Goal: Task Accomplishment & Management: Complete application form

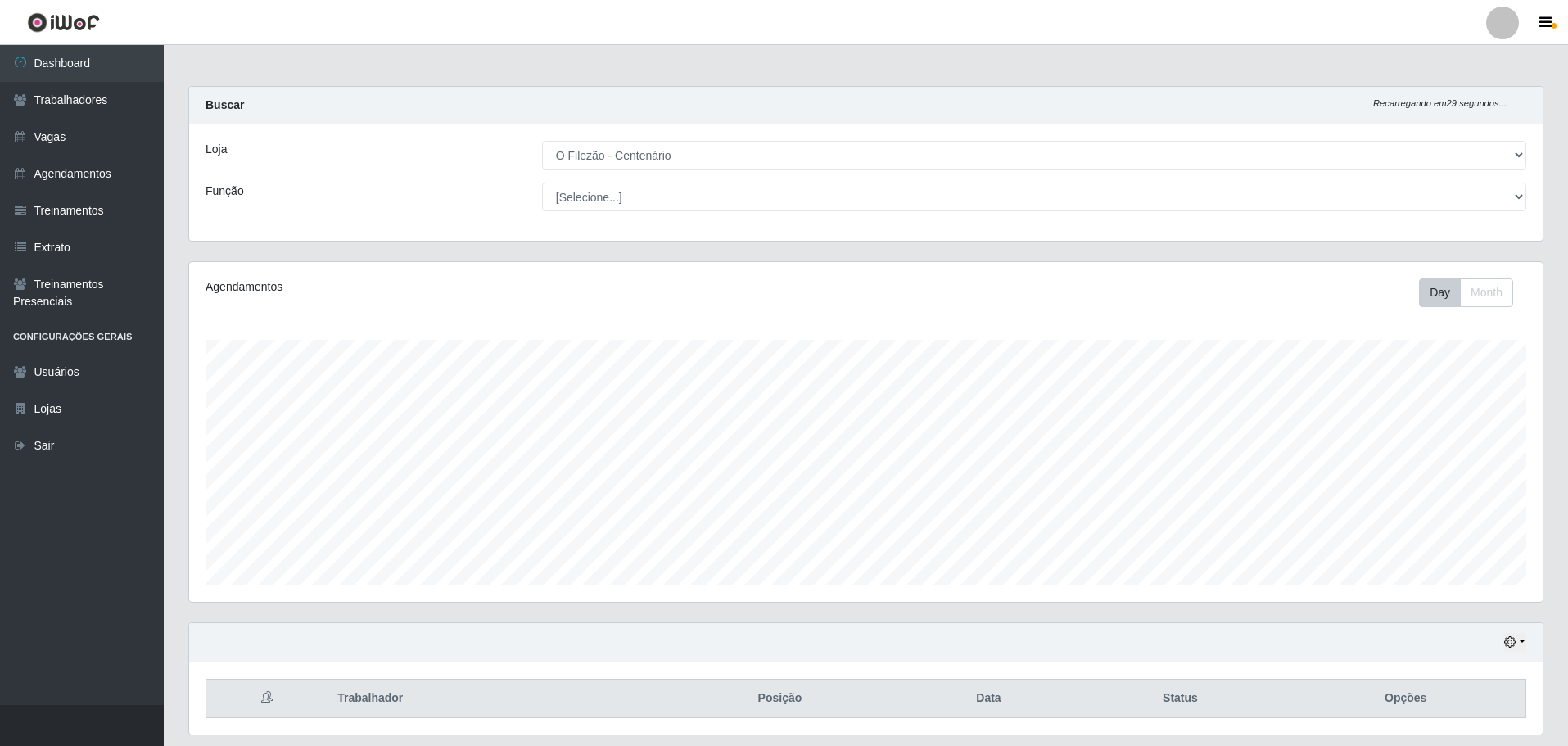
select select "203"
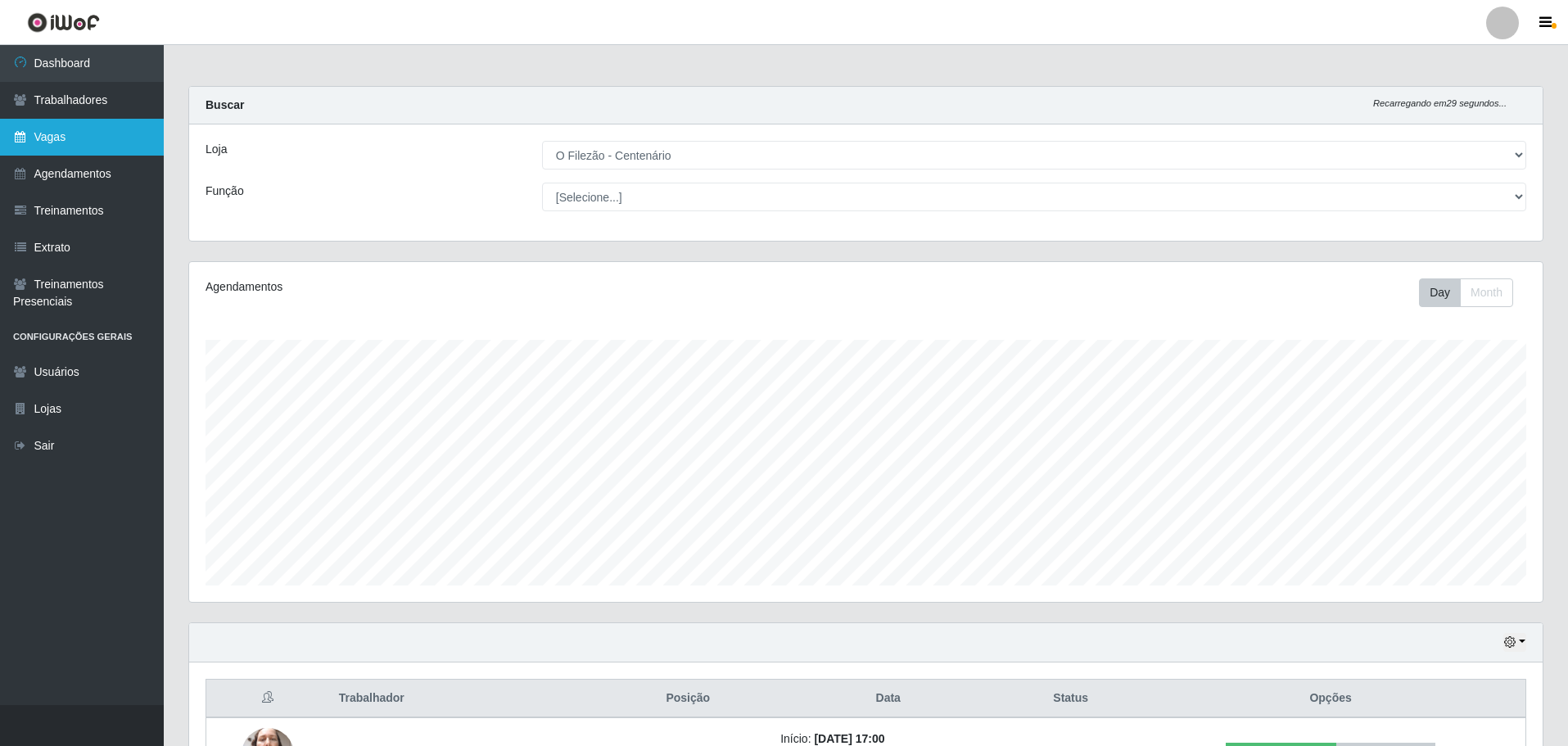
click at [95, 119] on link "Vagas" at bounding box center [81, 137] width 163 height 37
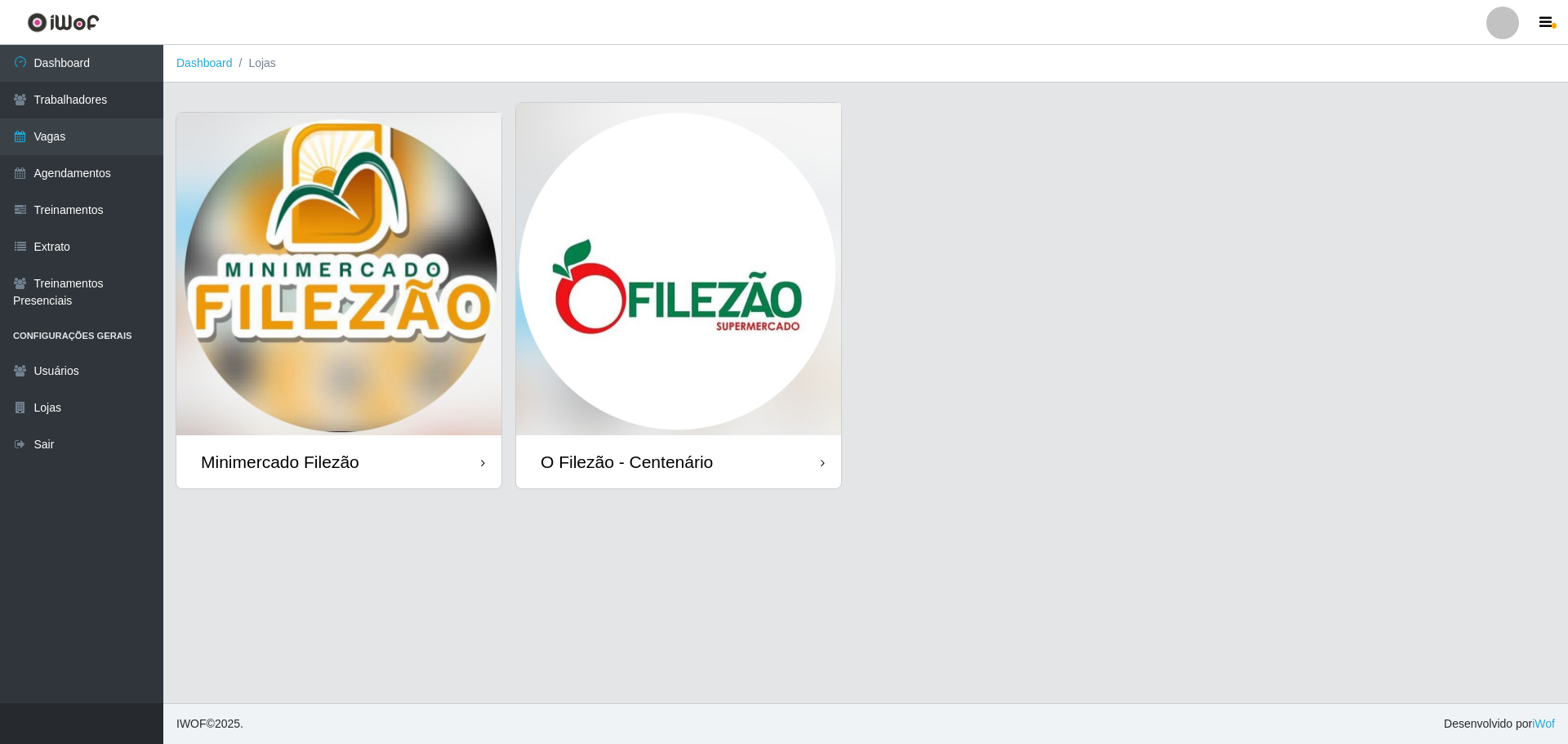
click at [786, 294] on img at bounding box center [678, 269] width 325 height 332
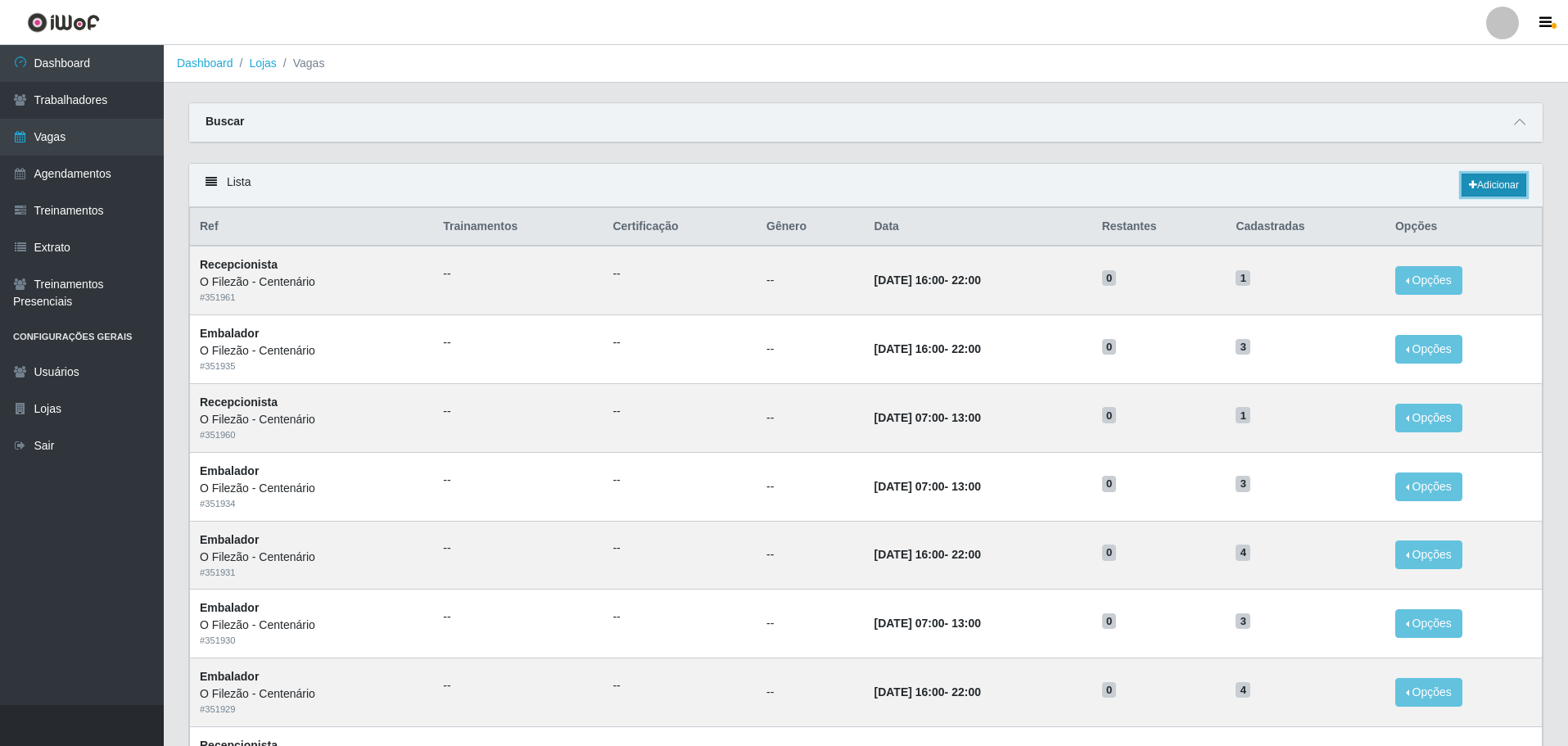
click at [1497, 182] on link "Adicionar" at bounding box center [1494, 185] width 65 height 23
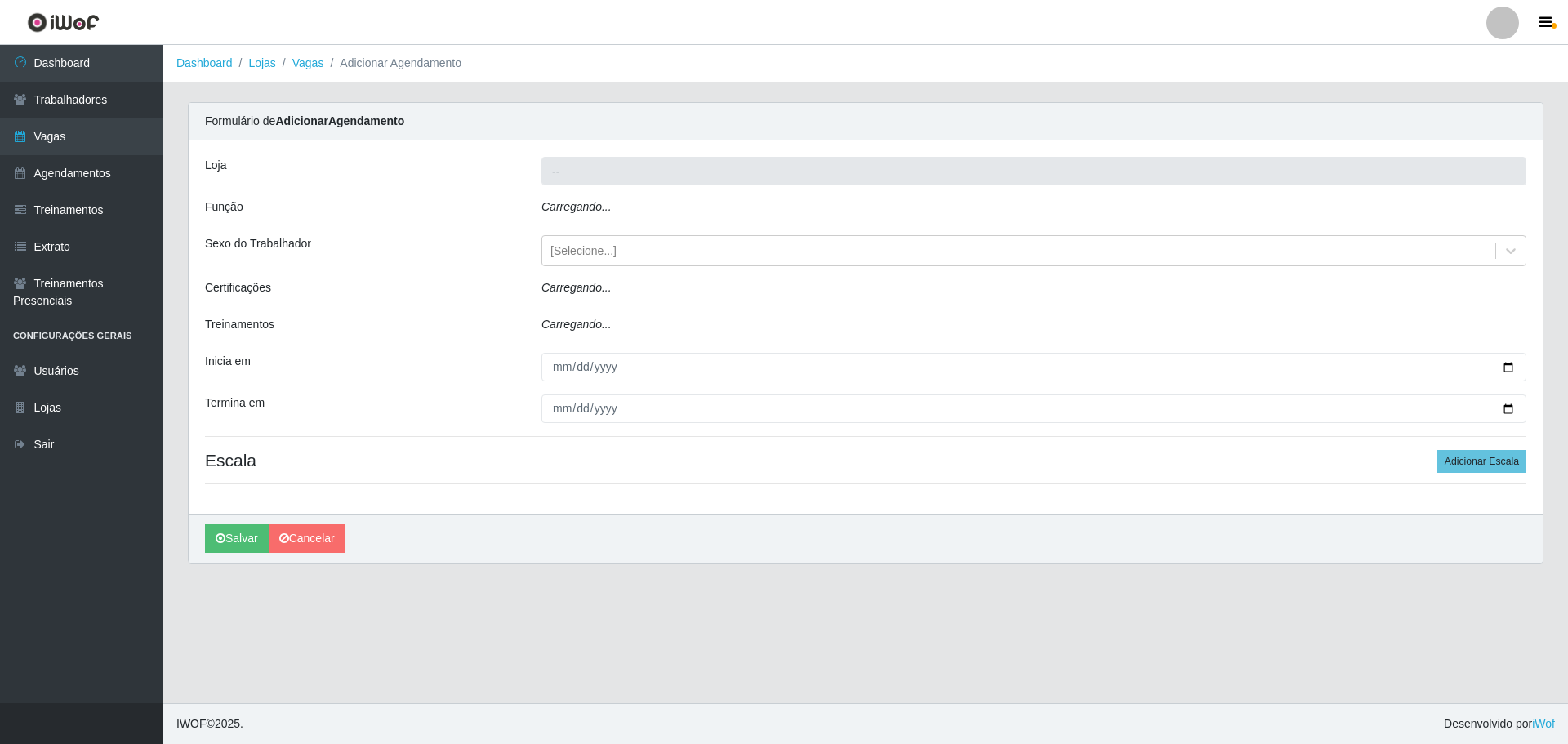
type input "O Filezão - Centenário"
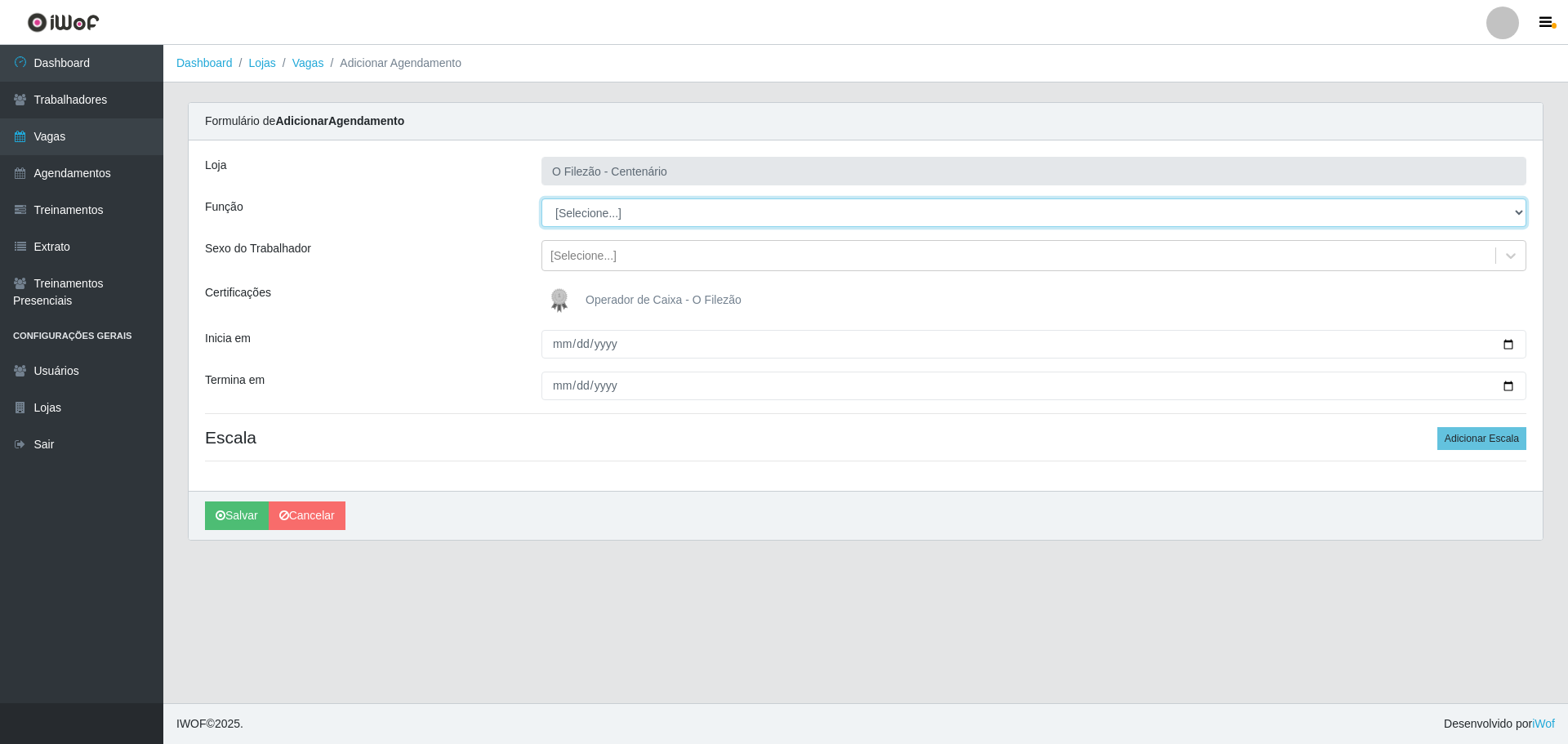
click at [591, 218] on select "[Selecione...] Auxiliar de Estacionamento Auxiliar de Estacionamento + Auxiliar…" at bounding box center [1034, 212] width 985 height 29
select select "1"
click at [541, 198] on select "[Selecione...] Auxiliar de Estacionamento Auxiliar de Estacionamento + Auxiliar…" at bounding box center [1034, 212] width 985 height 29
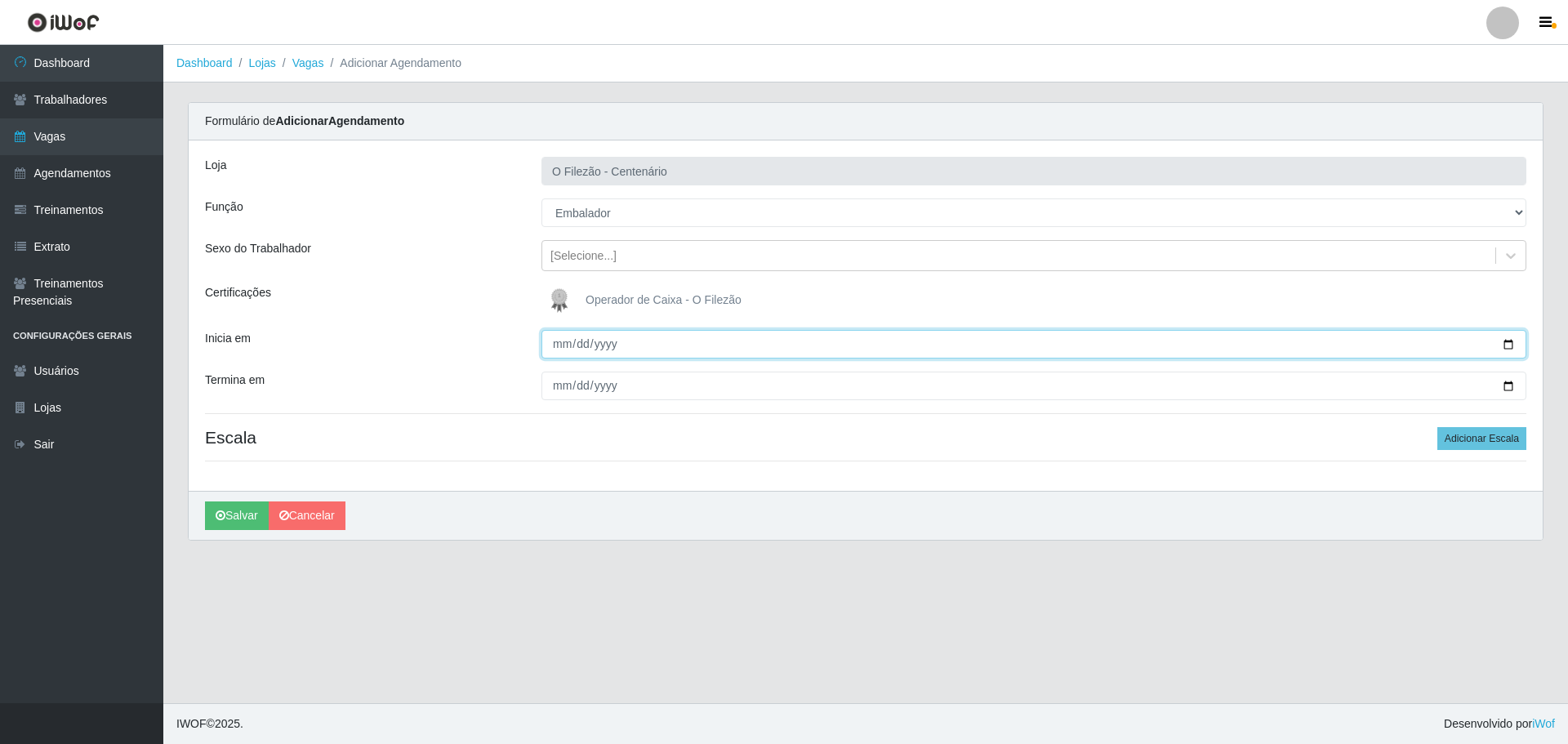
click at [1512, 352] on input "Inicia em" at bounding box center [1034, 344] width 985 height 29
click at [1513, 351] on input "Inicia em" at bounding box center [1034, 344] width 985 height 29
type input "[DATE]"
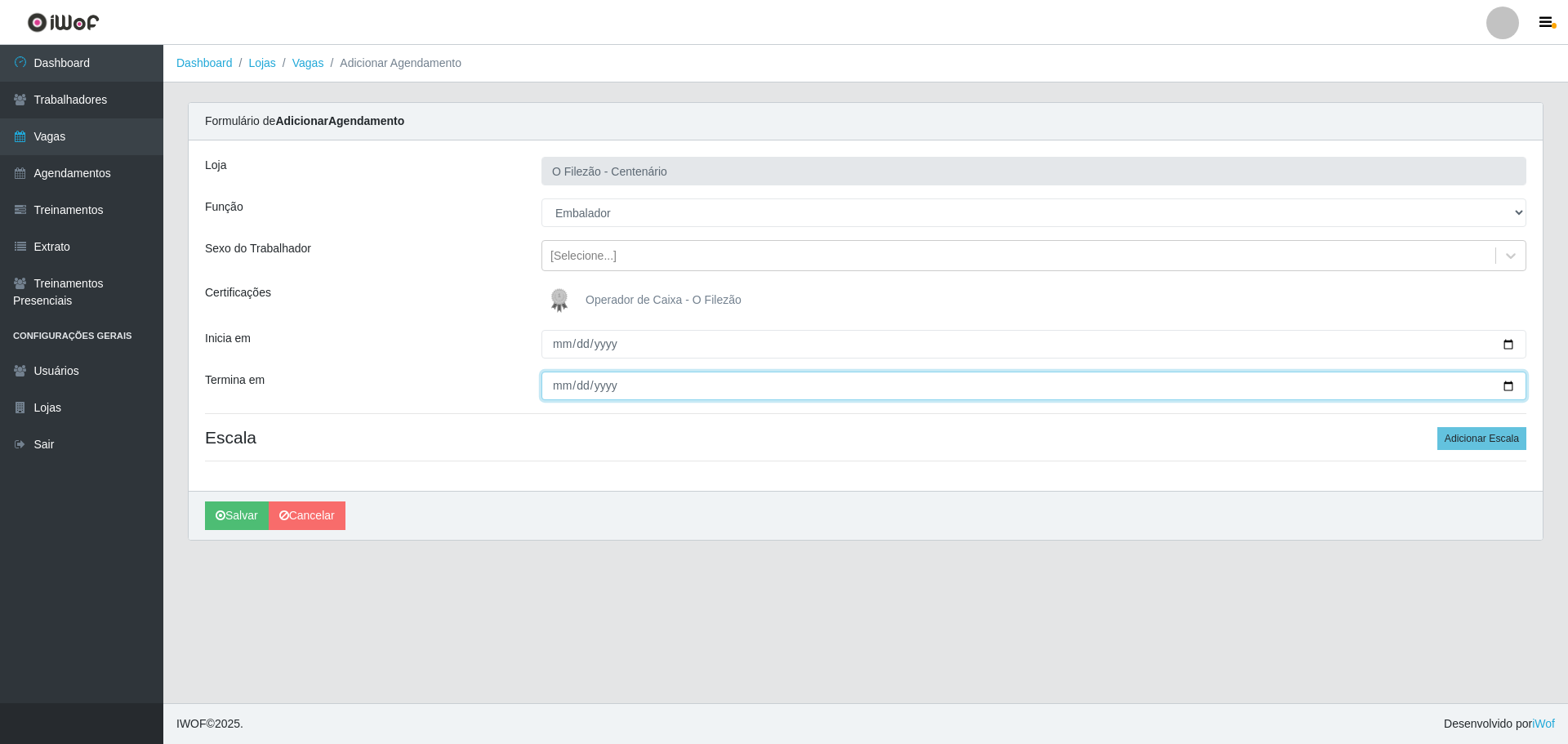
click at [1516, 392] on input "Termina em" at bounding box center [1034, 386] width 985 height 29
click at [1514, 385] on input "Termina em" at bounding box center [1034, 386] width 985 height 29
type input "[DATE]"
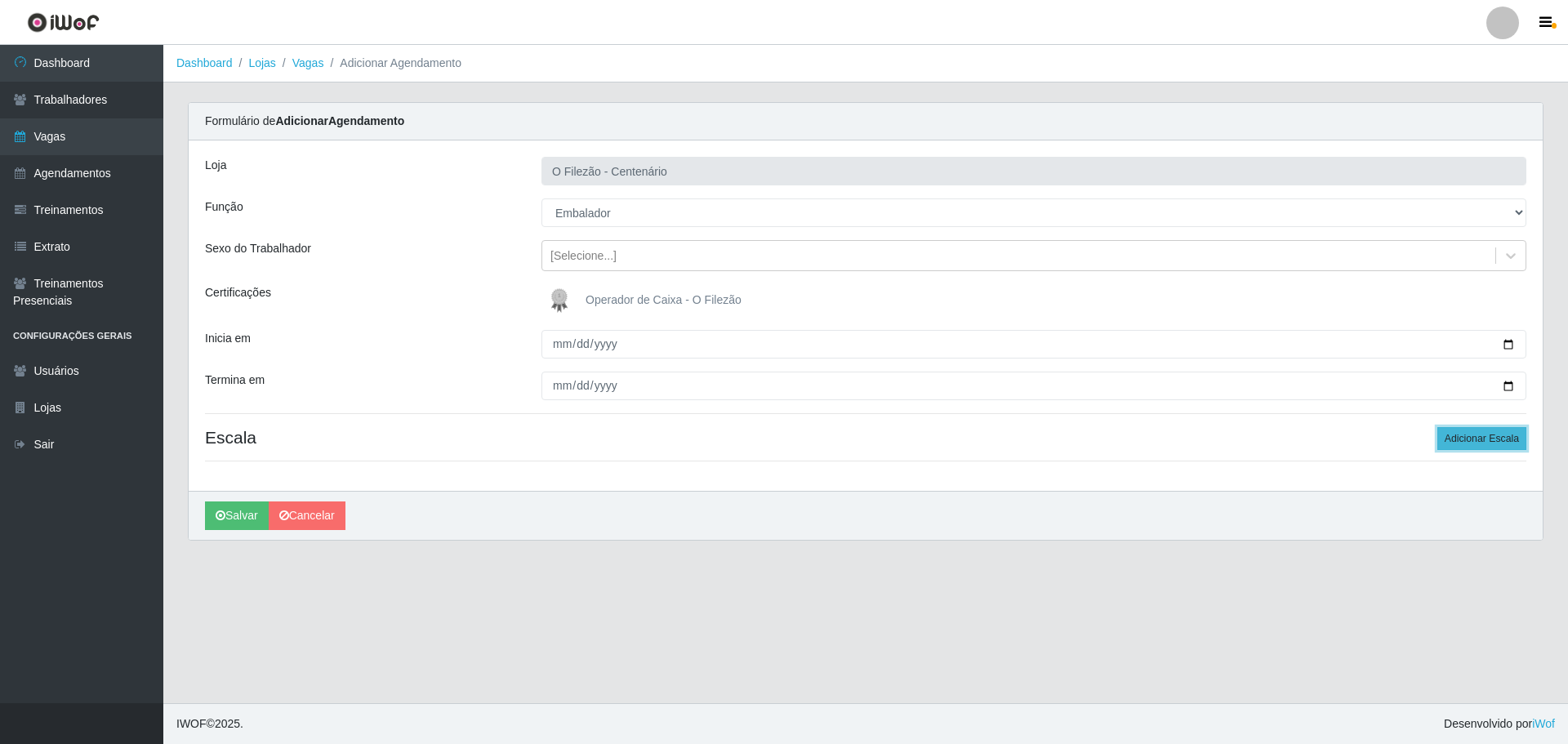
click at [1474, 433] on button "Adicionar Escala" at bounding box center [1481, 438] width 89 height 23
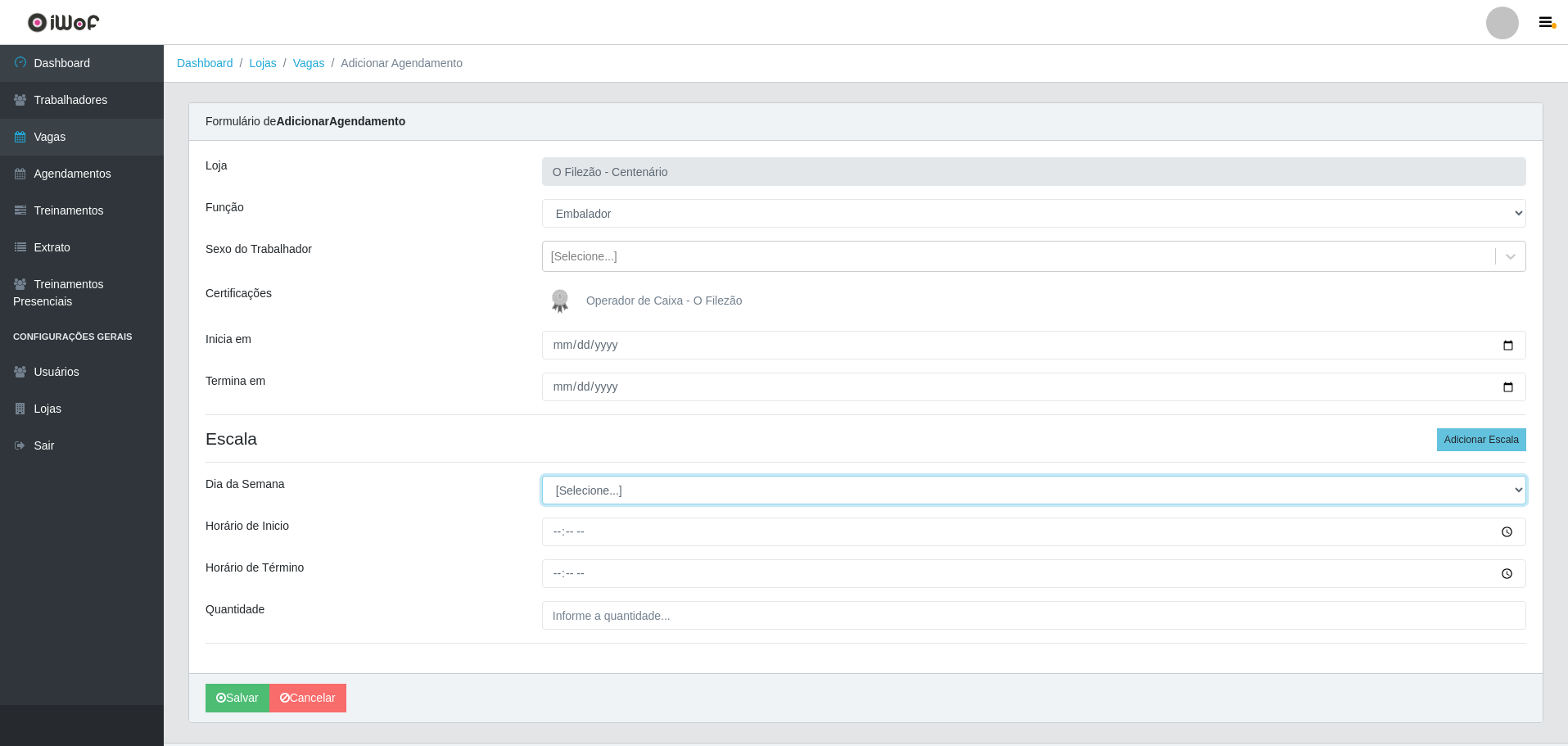
click at [587, 489] on select "[Selecione...] Segunda Terça Quarta Quinta Sexta Sábado Domingo" at bounding box center [1033, 490] width 984 height 29
select select "2"
click at [541, 476] on select "[Selecione...] Segunda Terça Quarta Quinta Sexta Sábado Domingo" at bounding box center [1033, 490] width 984 height 29
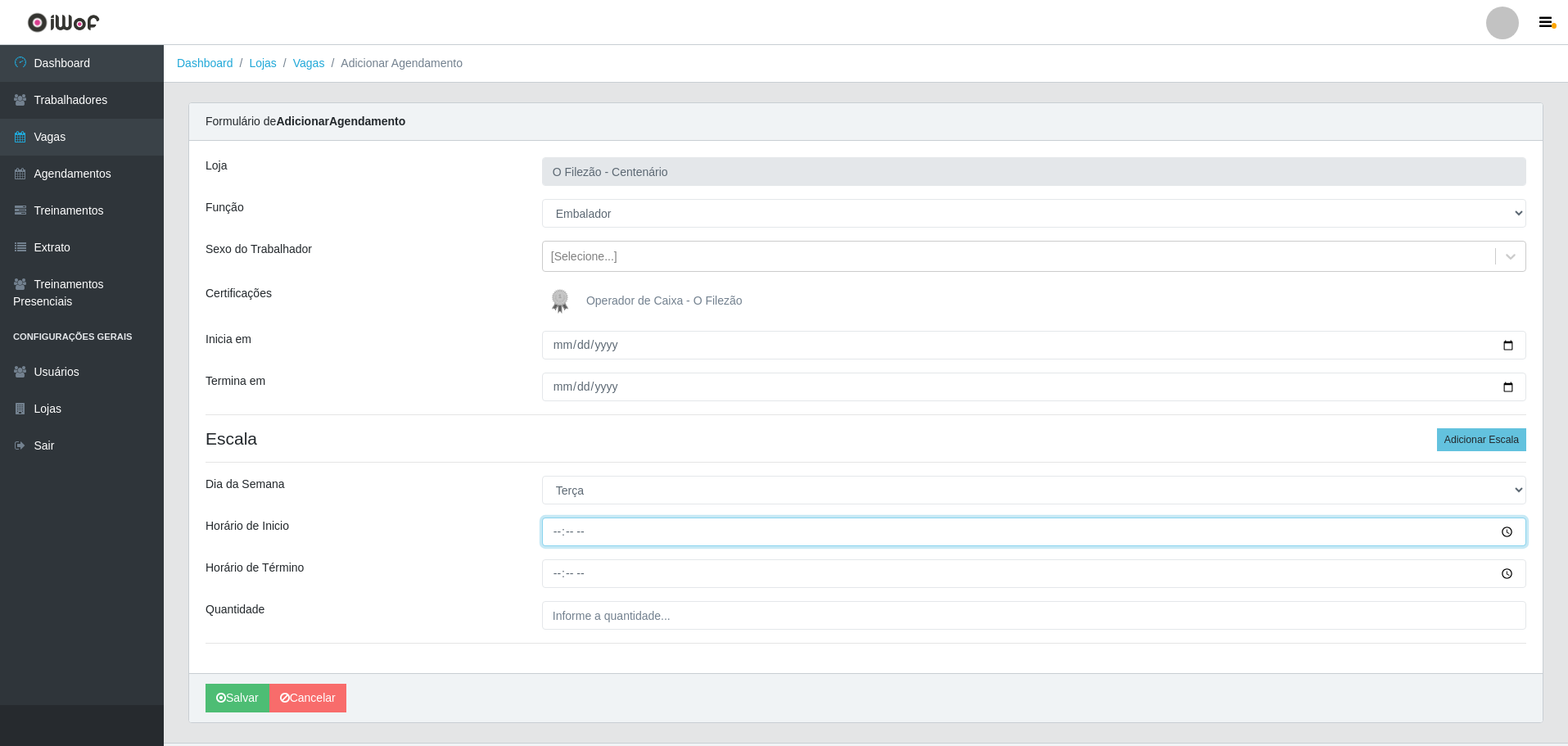
click at [546, 537] on input "Horário de Inicio" at bounding box center [1033, 532] width 984 height 29
type input "16:00"
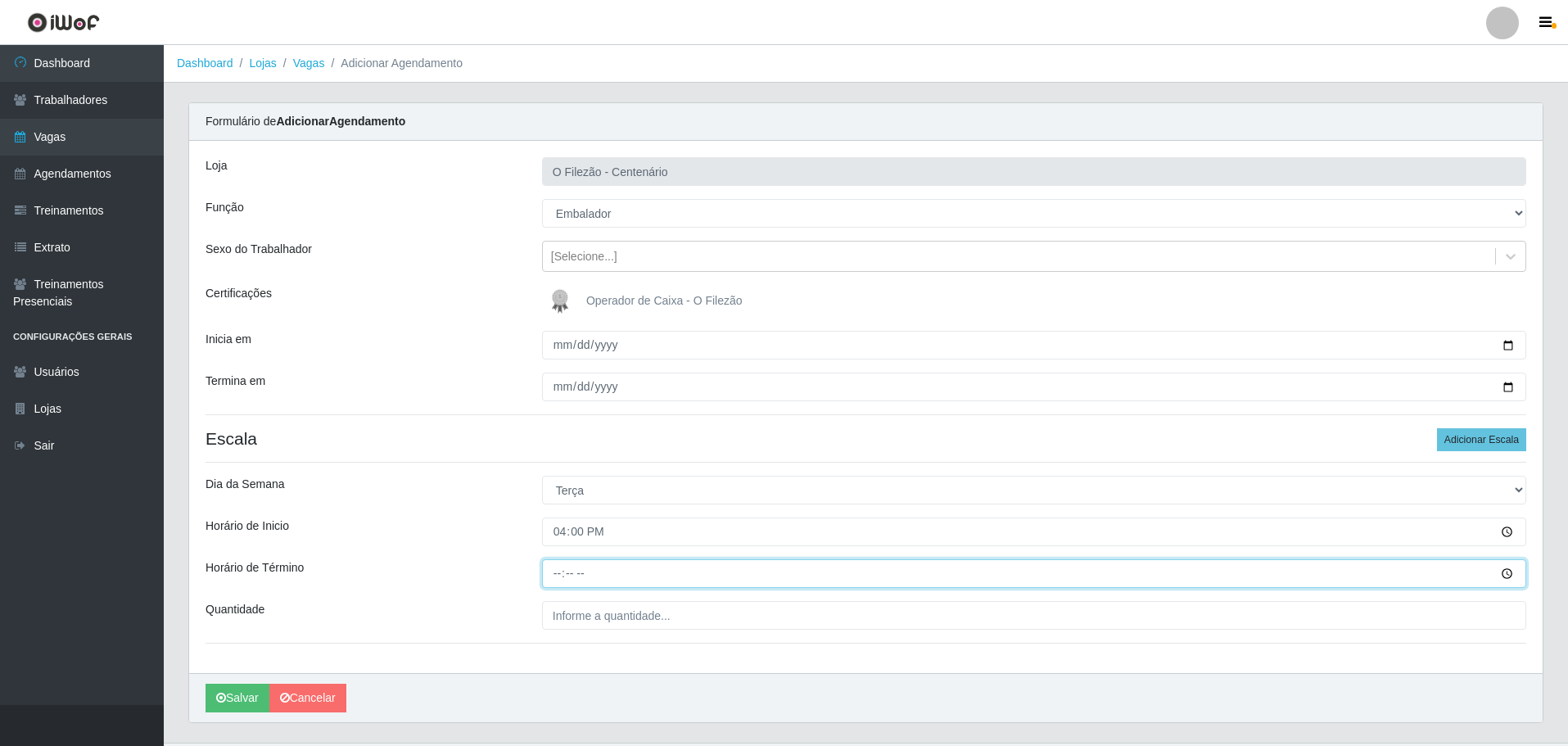
click at [559, 571] on input "Horário de Término" at bounding box center [1033, 573] width 984 height 29
type input "22:00"
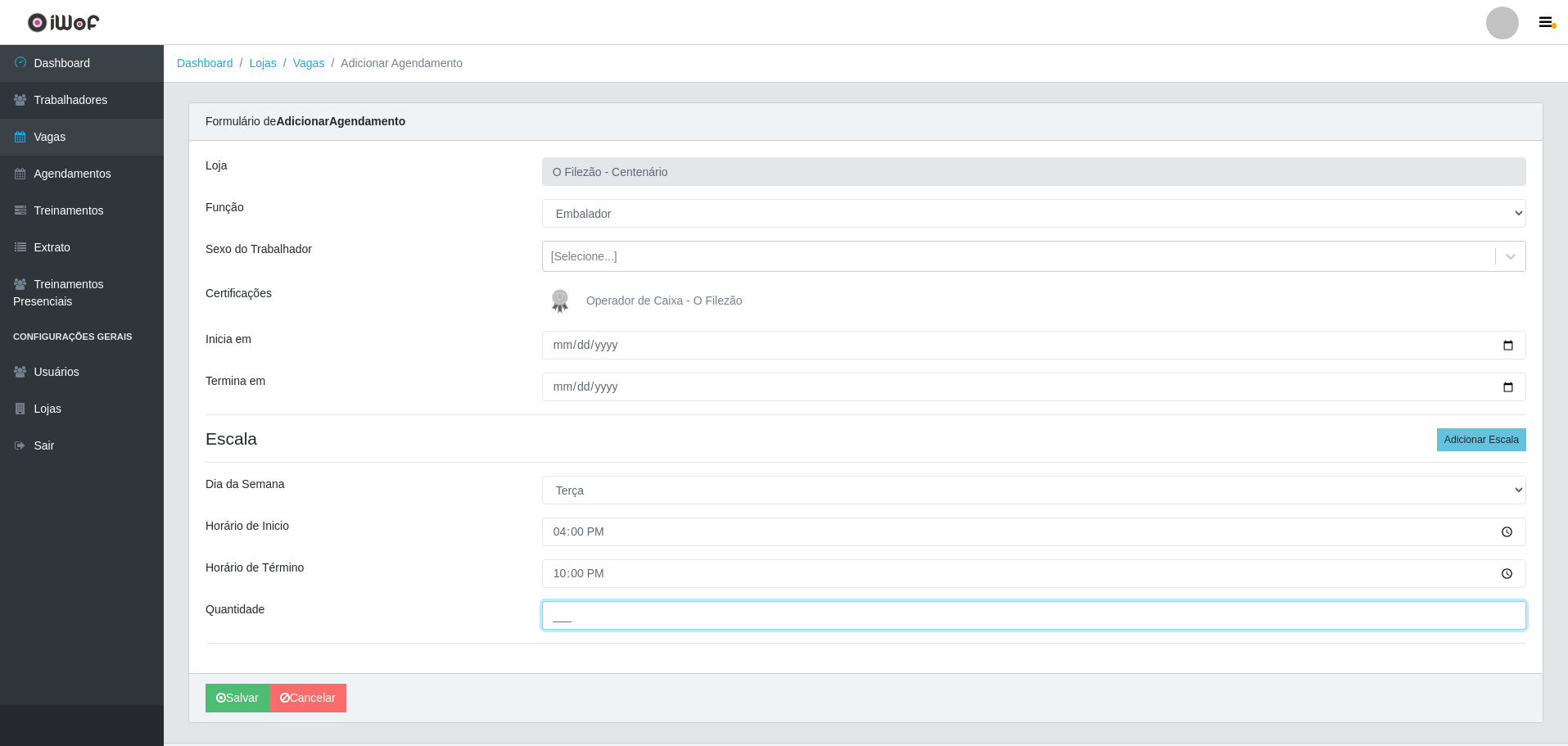
click at [569, 611] on input "___" at bounding box center [1033, 615] width 984 height 29
type input "01_"
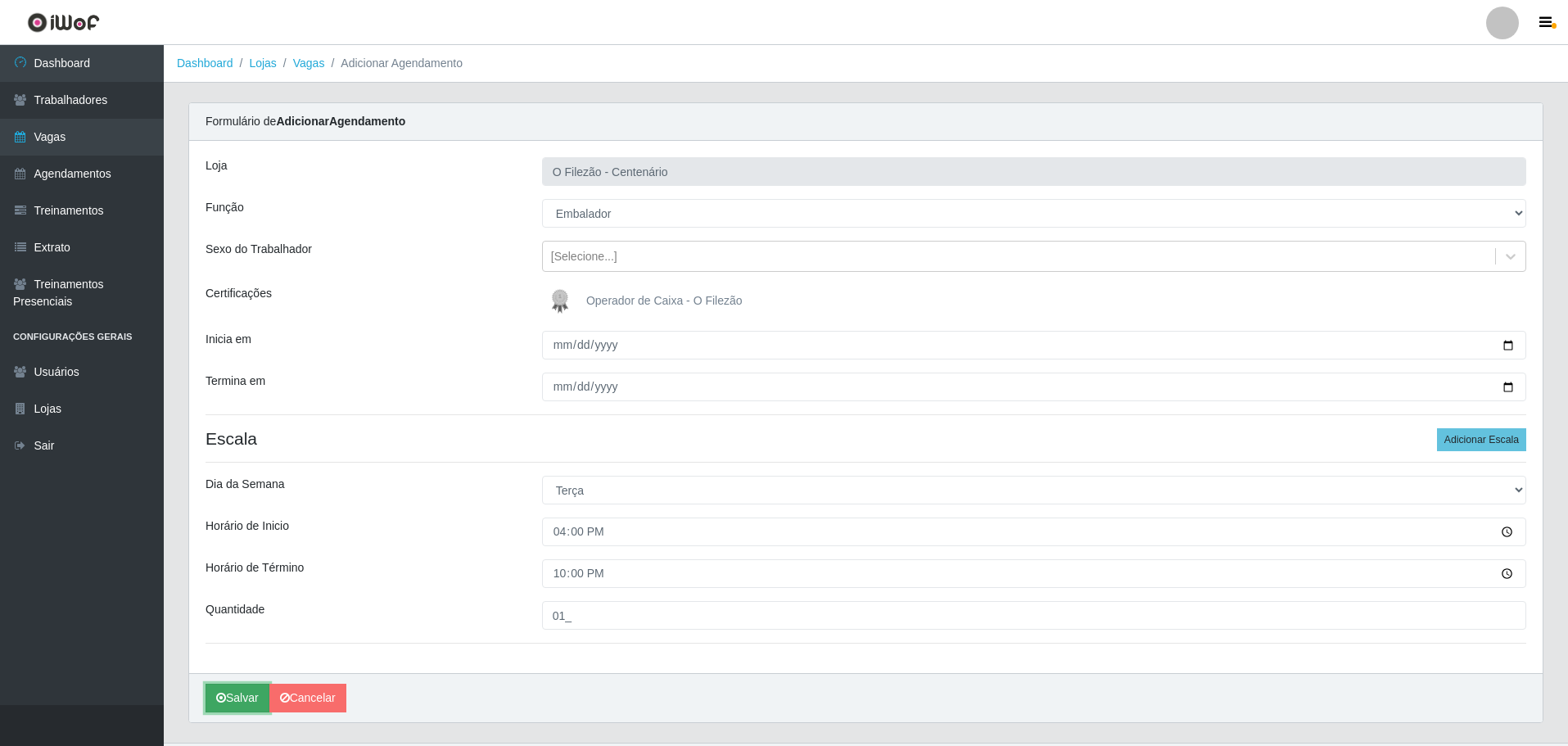
click at [242, 691] on button "Salvar" at bounding box center [237, 698] width 64 height 29
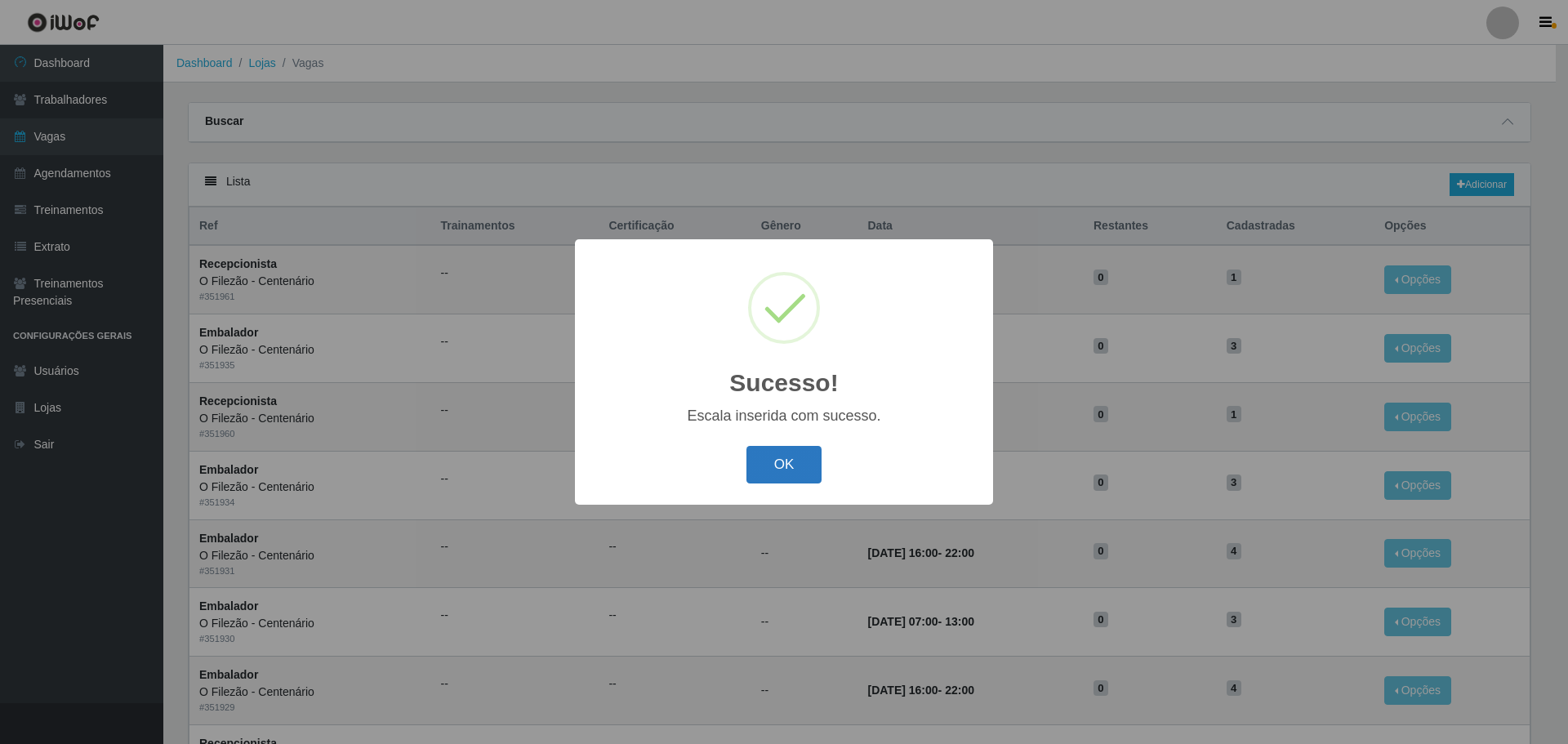
click at [793, 452] on button "OK" at bounding box center [785, 465] width 76 height 38
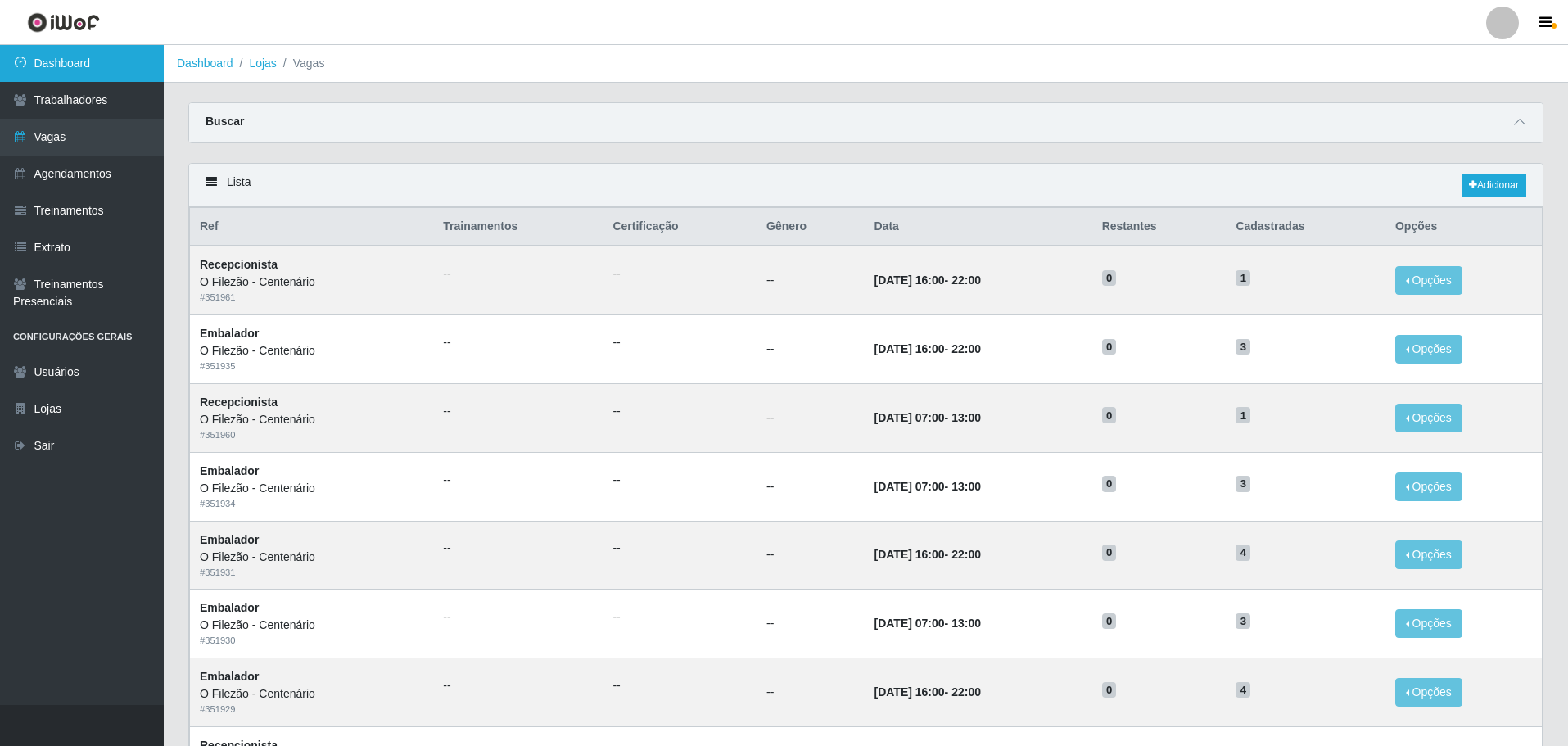
click at [98, 66] on link "Dashboard" at bounding box center [81, 63] width 163 height 37
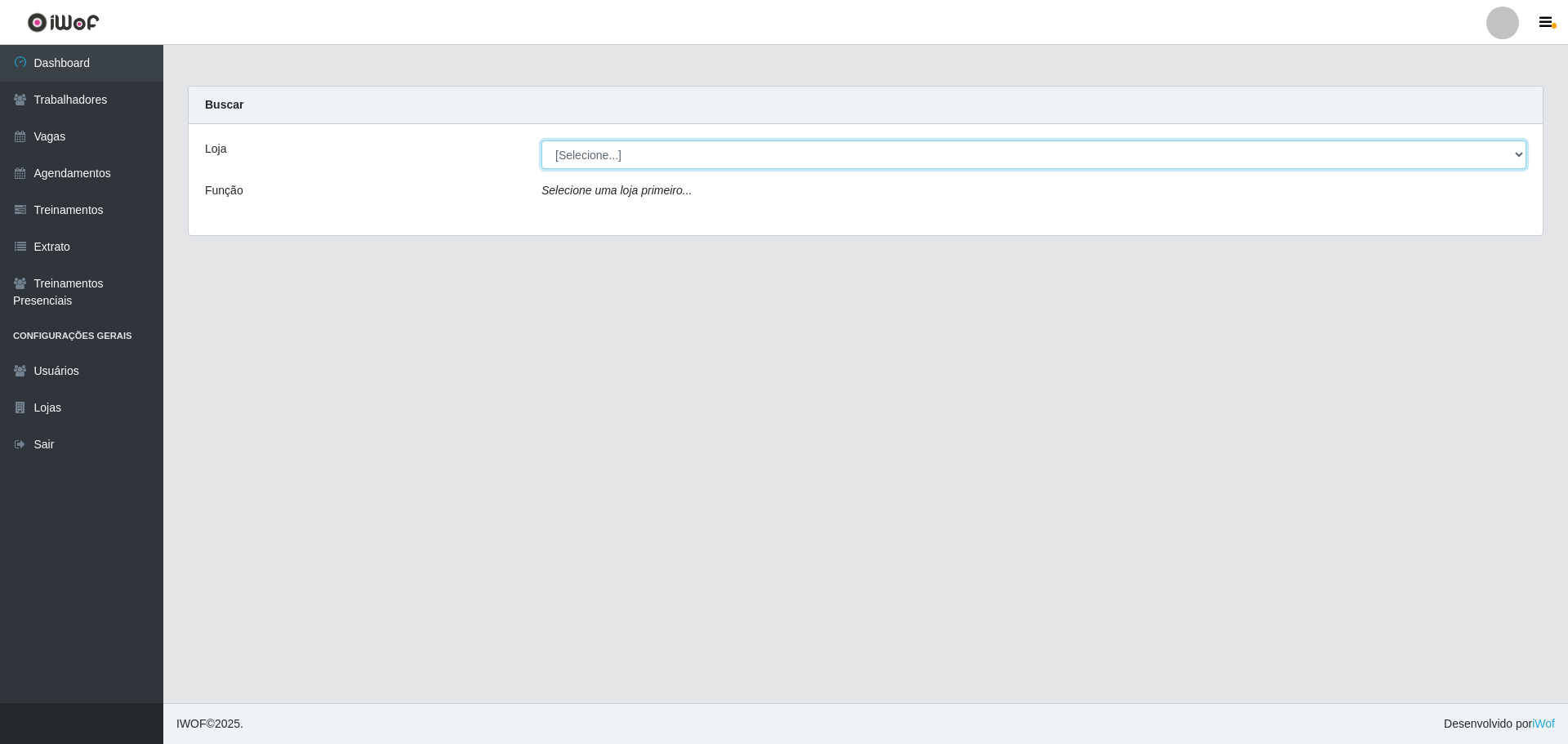
click at [727, 157] on select "[Selecione...] Minimercado Filezão O Filezão - Centenário" at bounding box center [1034, 154] width 985 height 29
select select "203"
click at [541, 140] on select "[Selecione...] Minimercado Filezão O Filezão - Centenário" at bounding box center [1034, 154] width 985 height 29
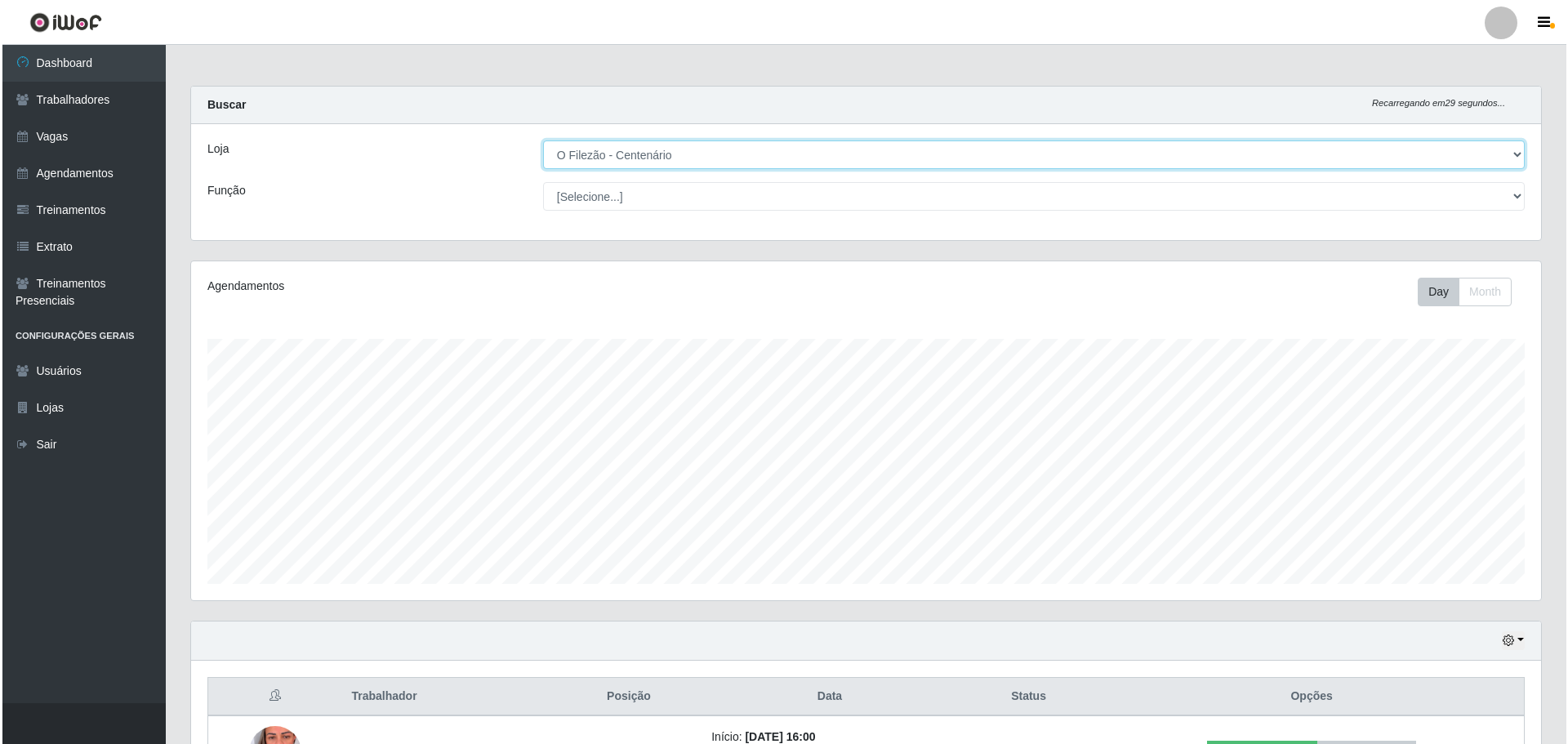
scroll to position [123, 0]
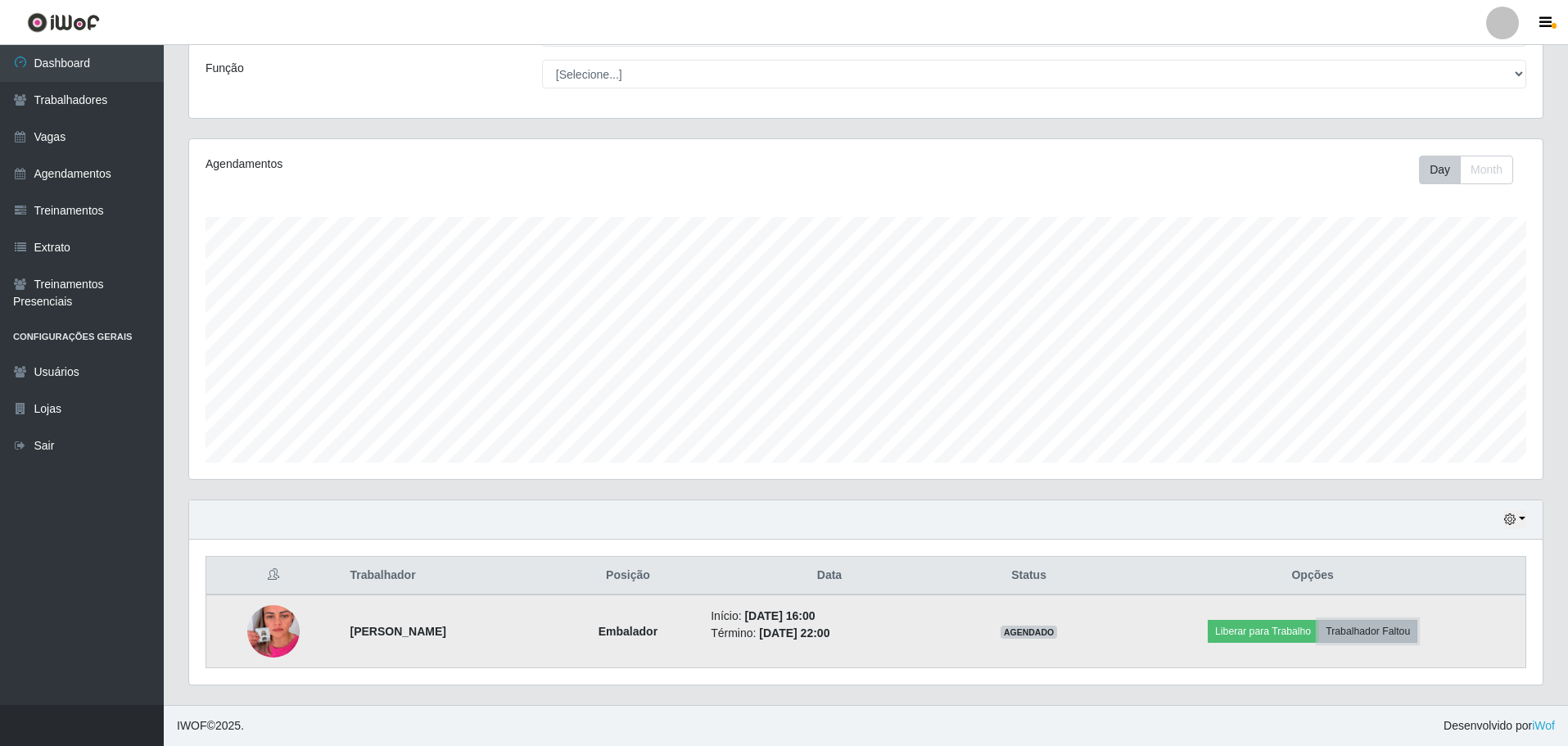
click at [1407, 637] on button "Trabalhador Faltou" at bounding box center [1367, 631] width 99 height 23
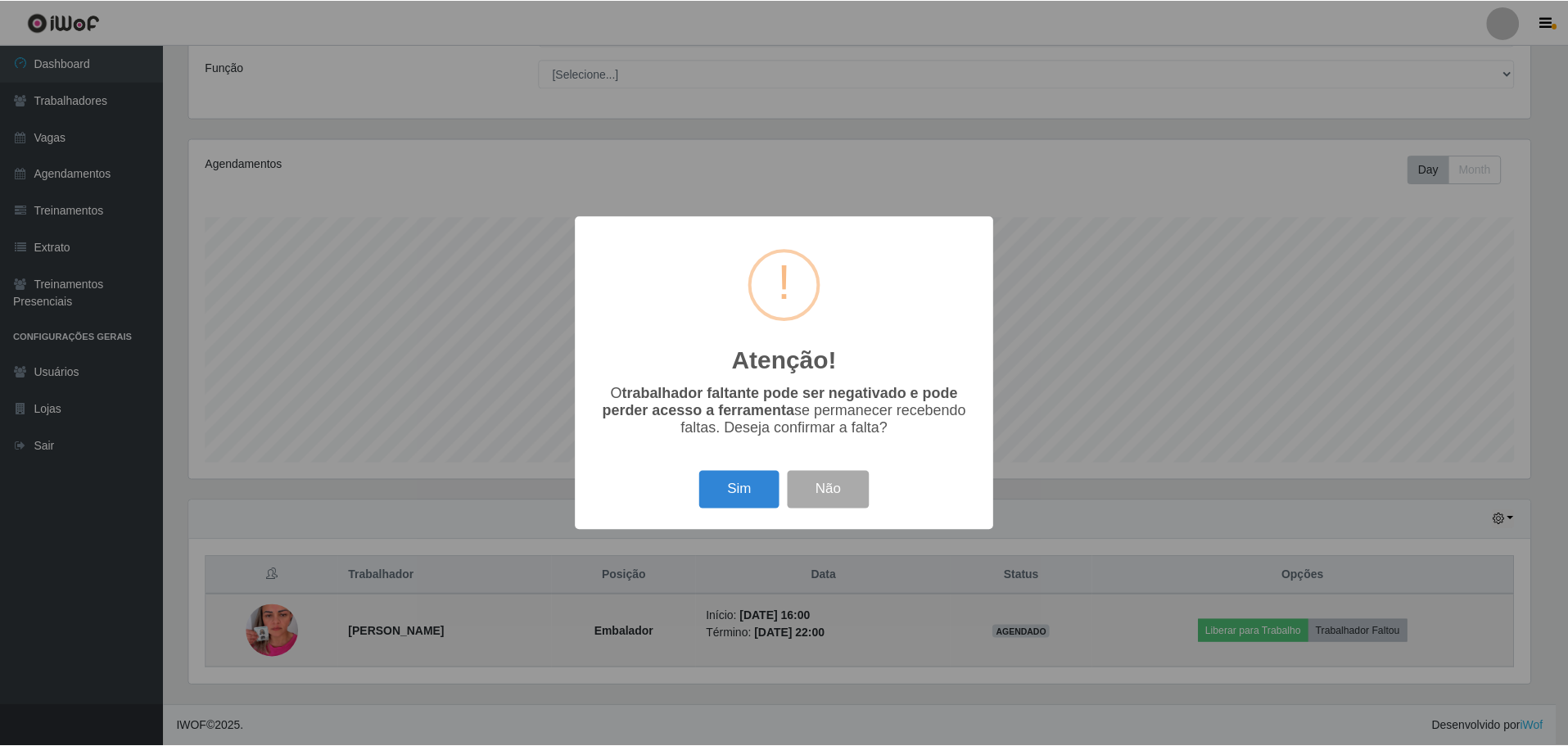
scroll to position [340, 1345]
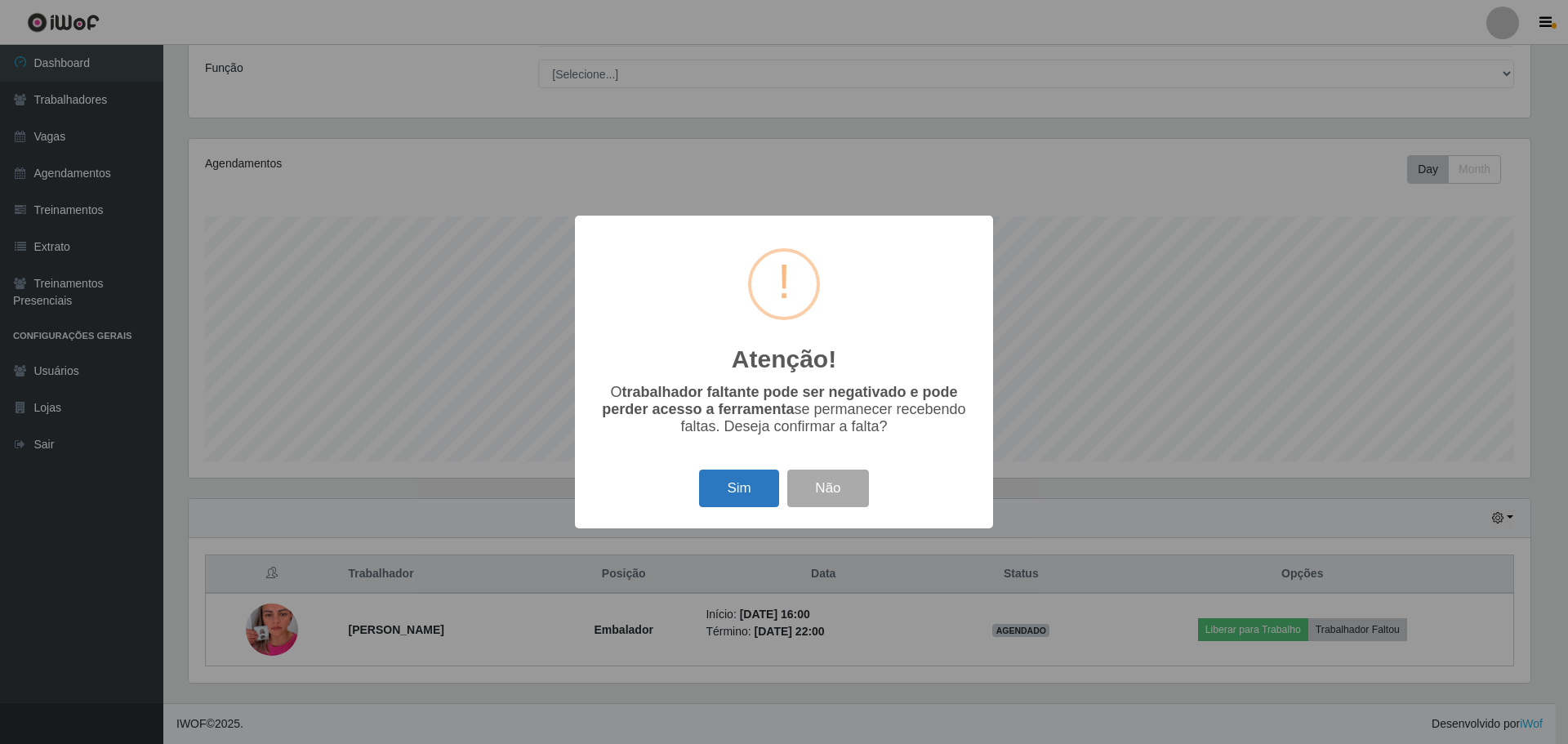
click at [744, 489] on button "Sim" at bounding box center [738, 489] width 79 height 38
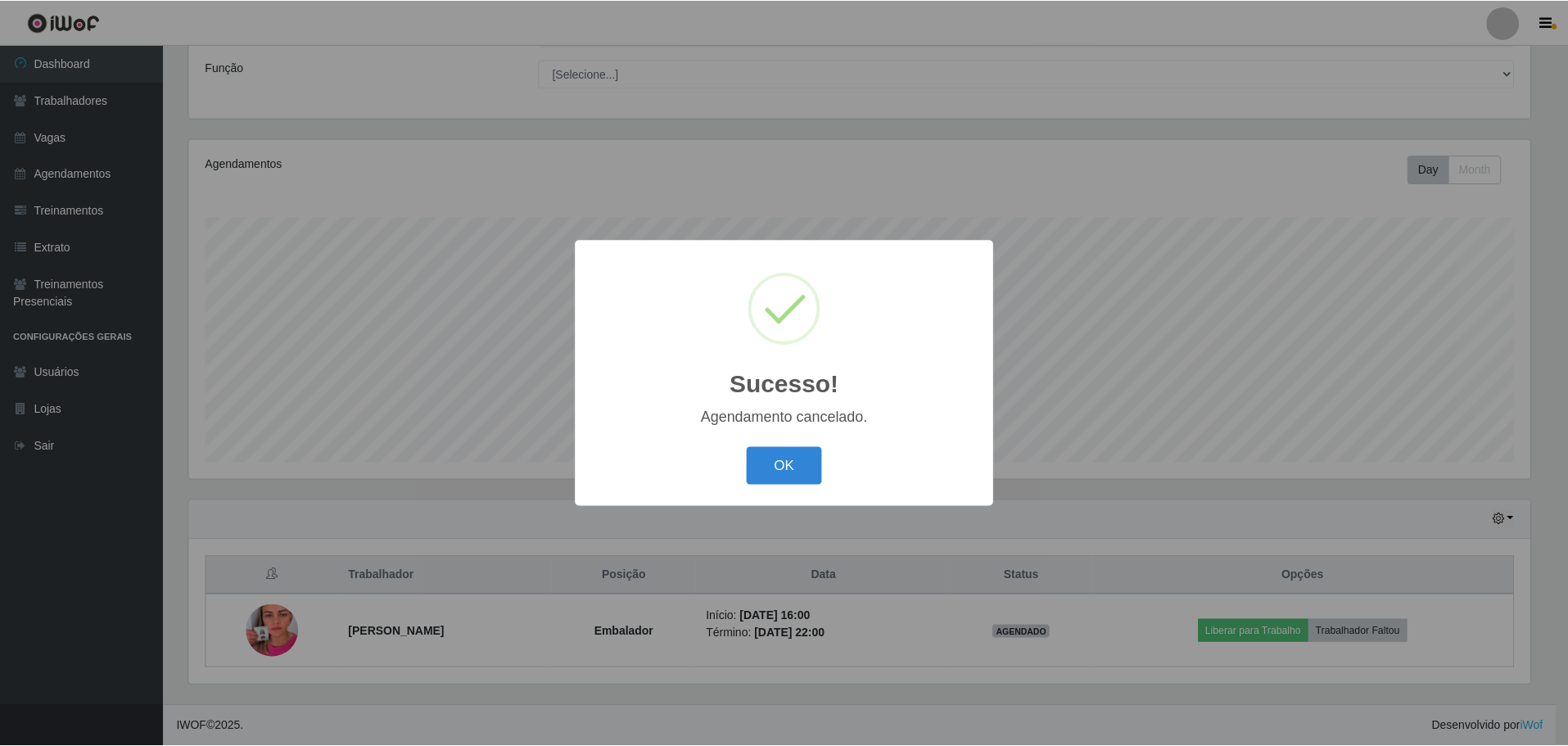
scroll to position [50, 0]
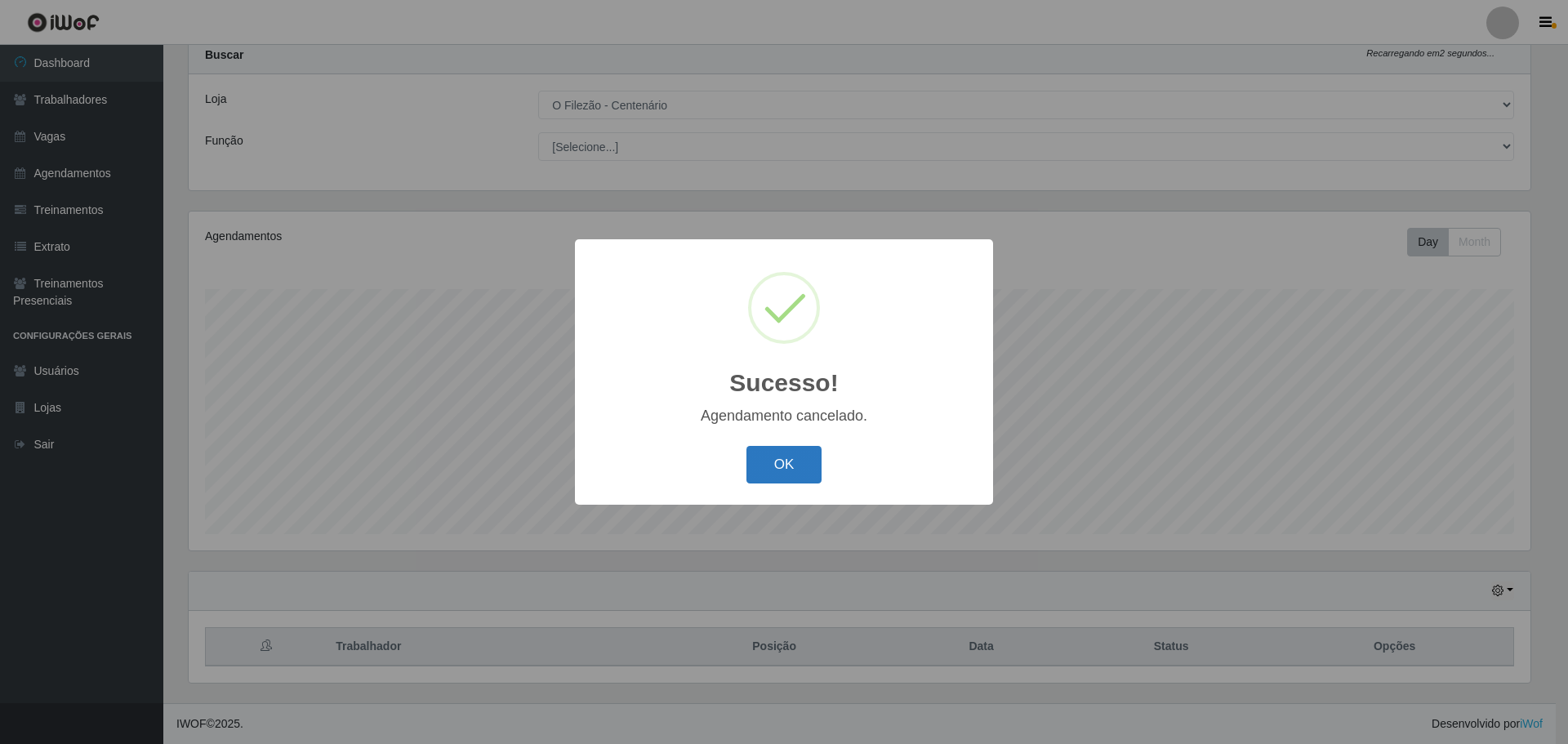
click at [773, 459] on button "OK" at bounding box center [785, 465] width 76 height 38
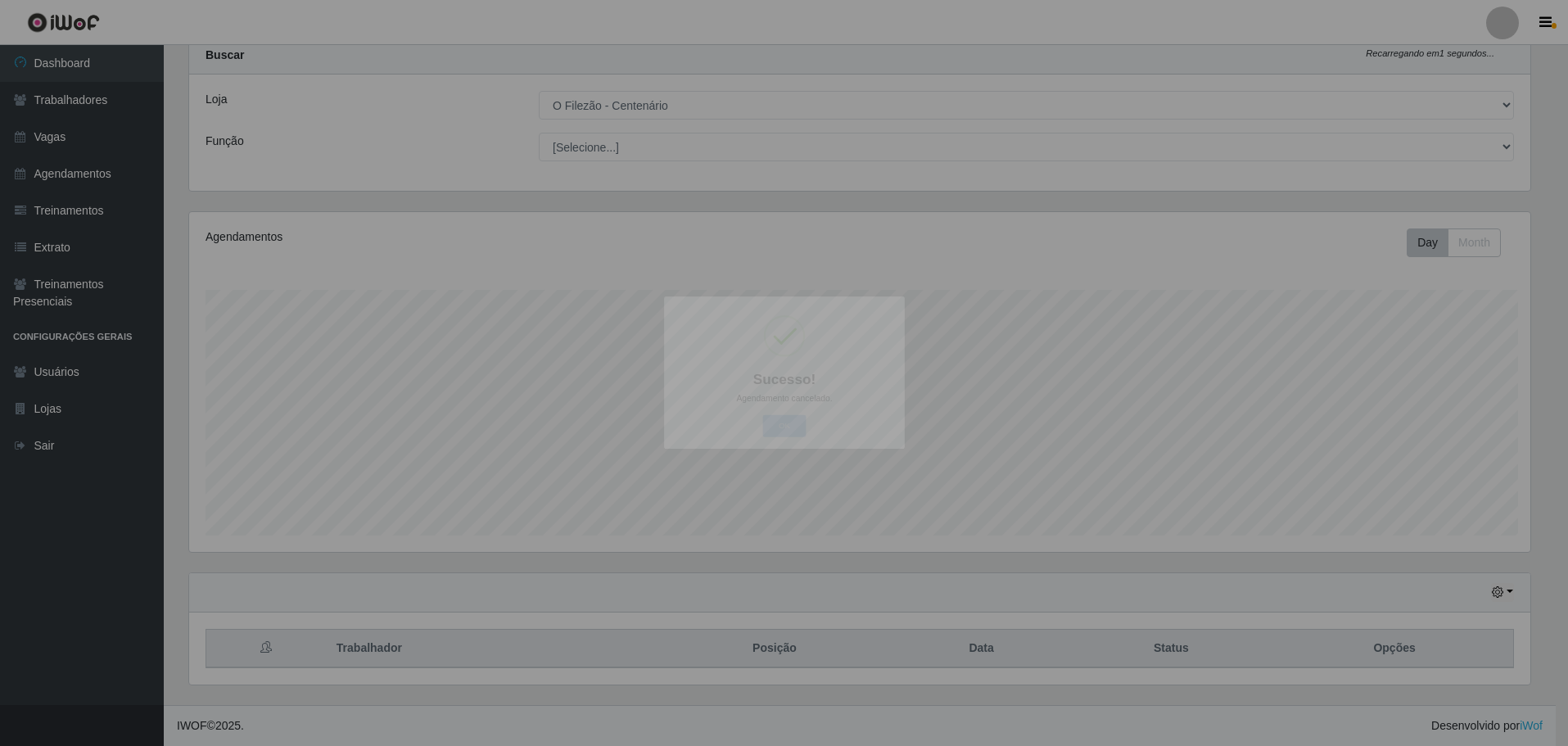
scroll to position [340, 1353]
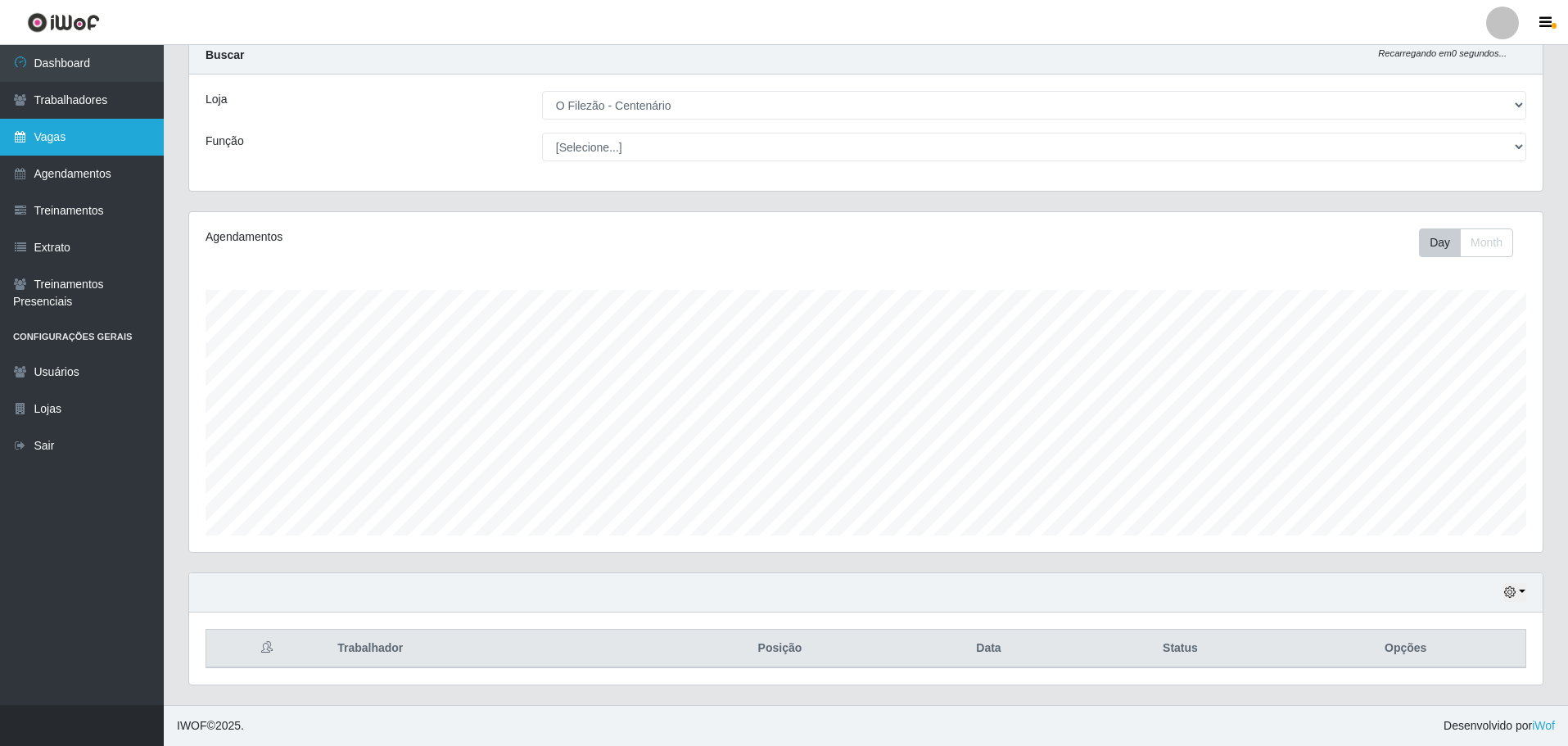
click at [71, 133] on link "Vagas" at bounding box center [81, 137] width 163 height 37
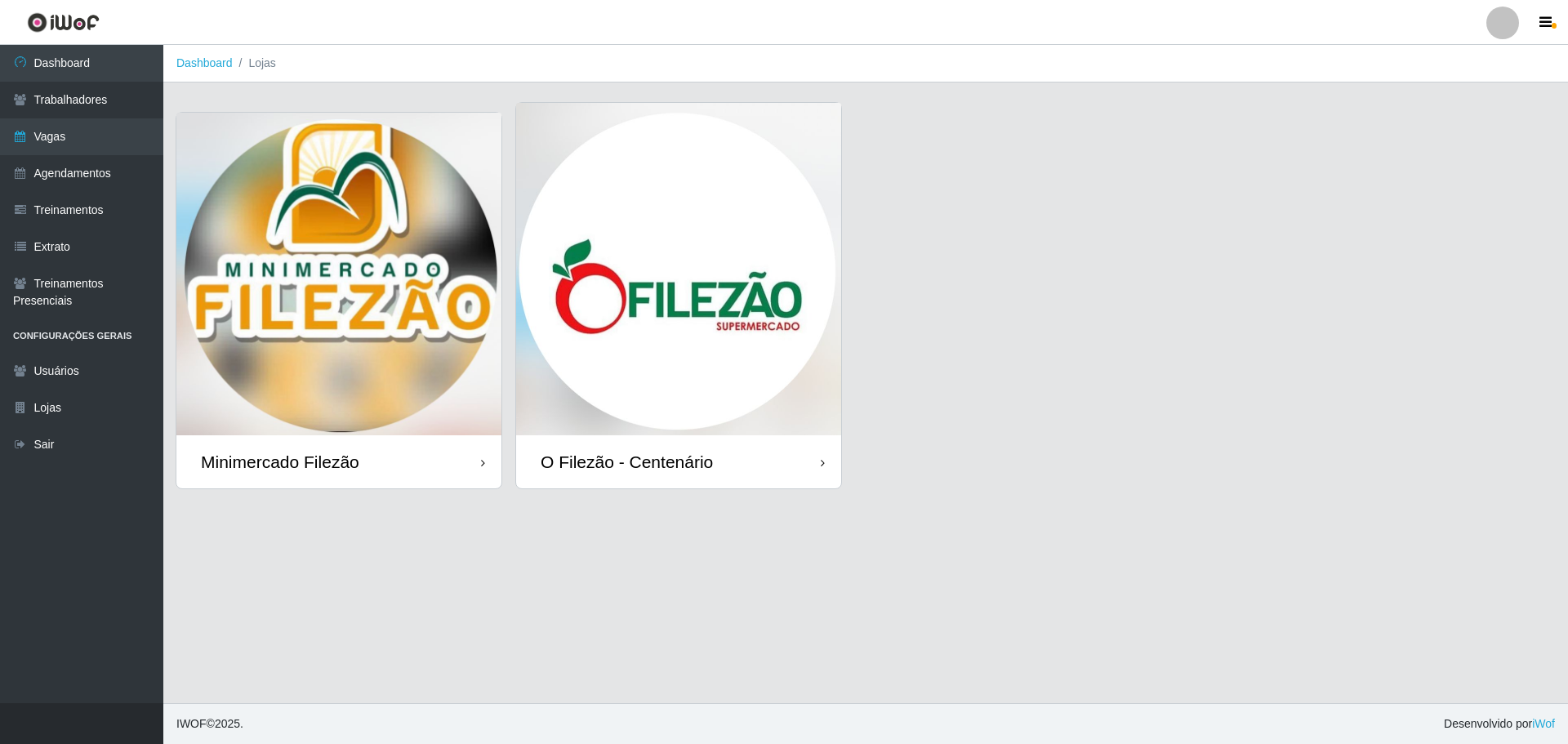
click at [666, 239] on img at bounding box center [678, 269] width 325 height 332
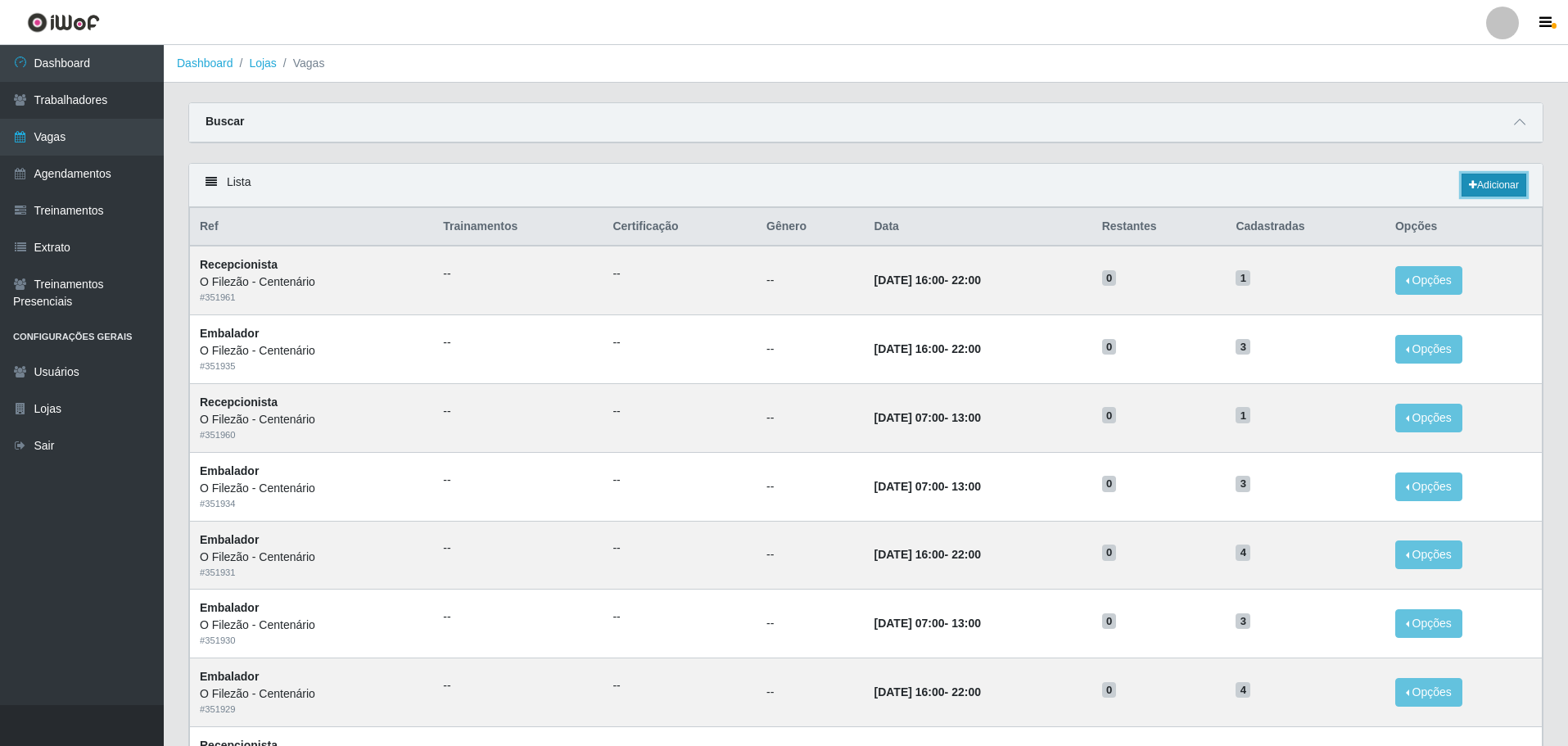
click at [1509, 187] on link "Adicionar" at bounding box center [1494, 185] width 65 height 23
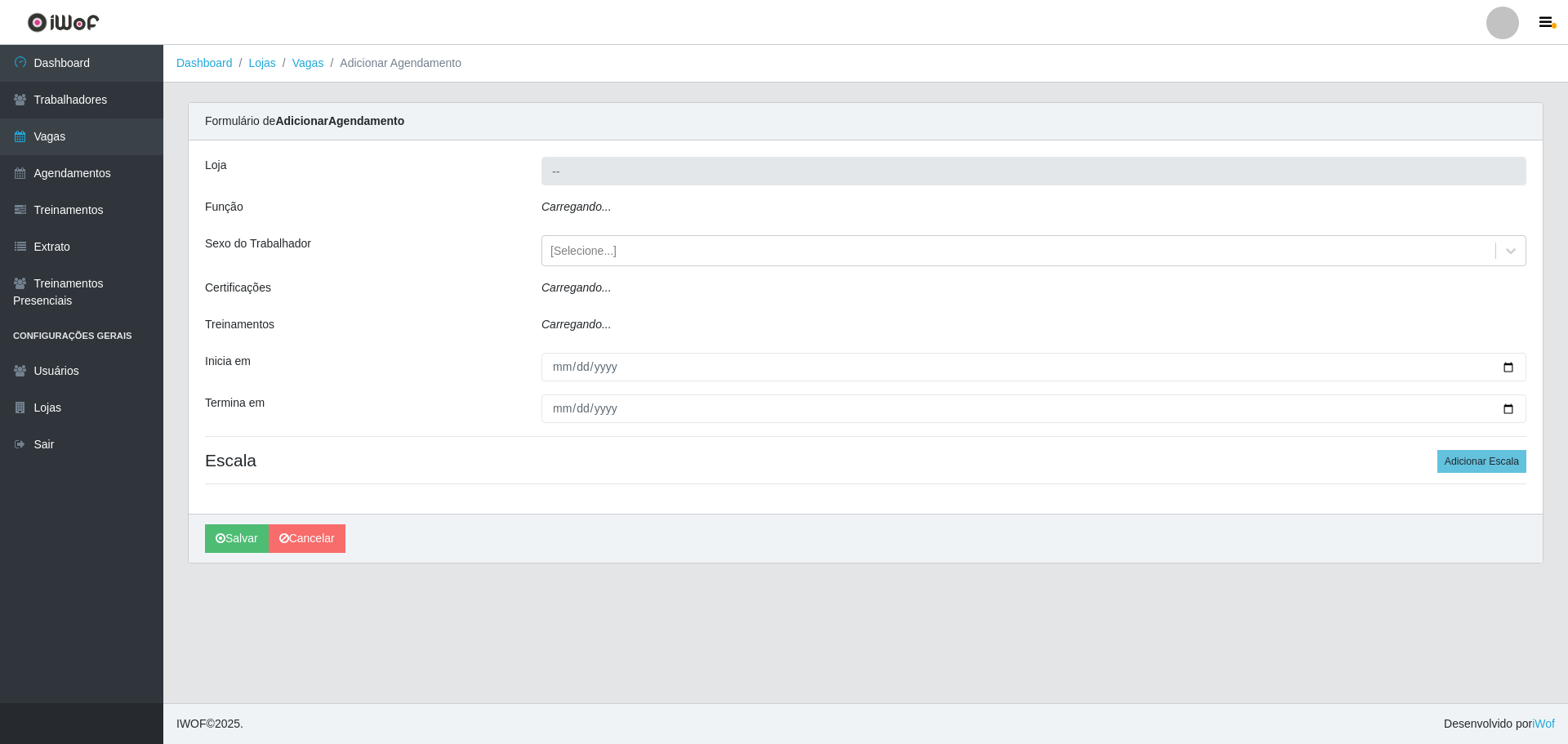
type input "O Filezão - Centenário"
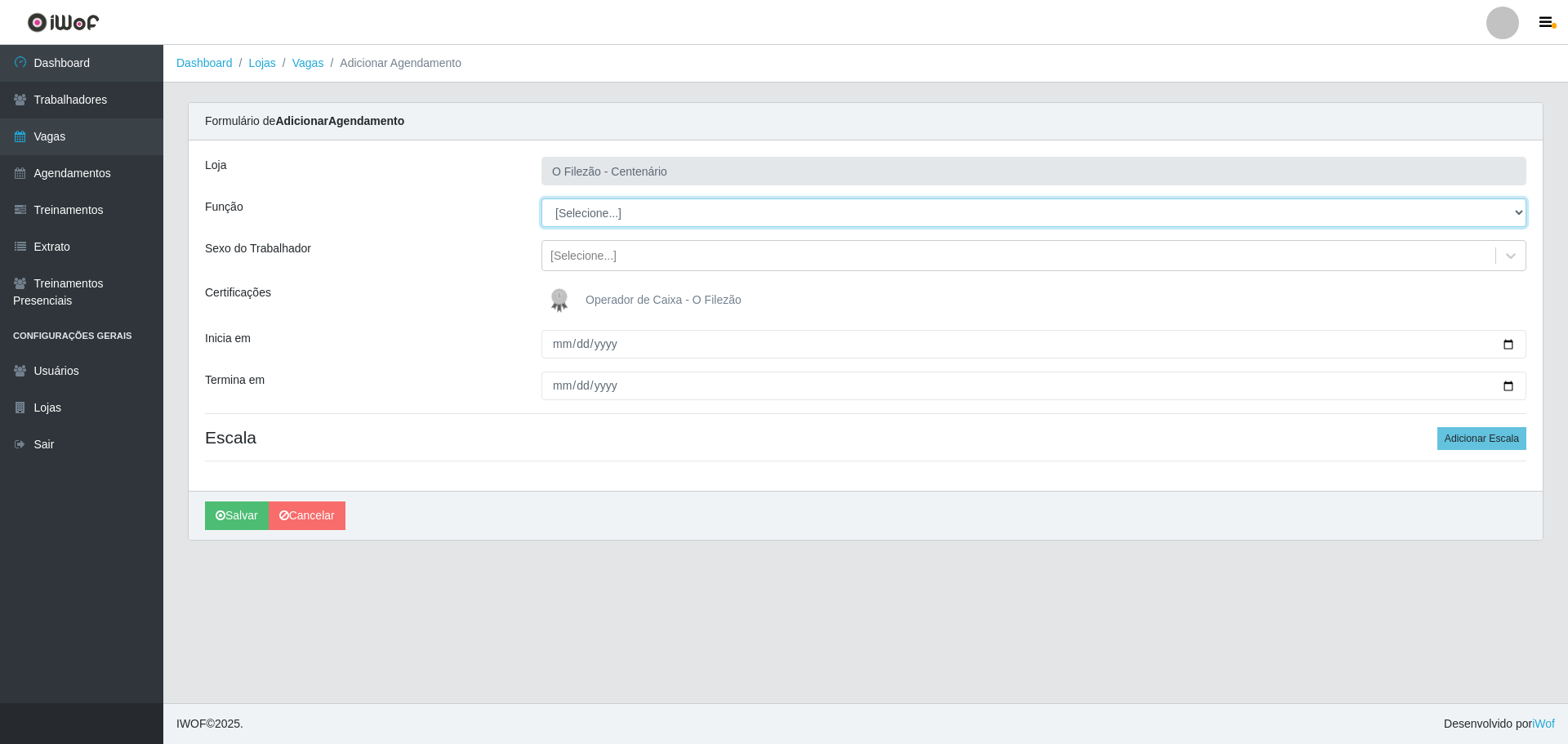
click at [580, 224] on select "[Selecione...] Auxiliar de Estacionamento Auxiliar de Estacionamento + Auxiliar…" at bounding box center [1034, 212] width 985 height 29
select select "1"
click at [541, 198] on select "[Selecione...] Auxiliar de Estacionamento Auxiliar de Estacionamento + Auxiliar…" at bounding box center [1034, 212] width 985 height 29
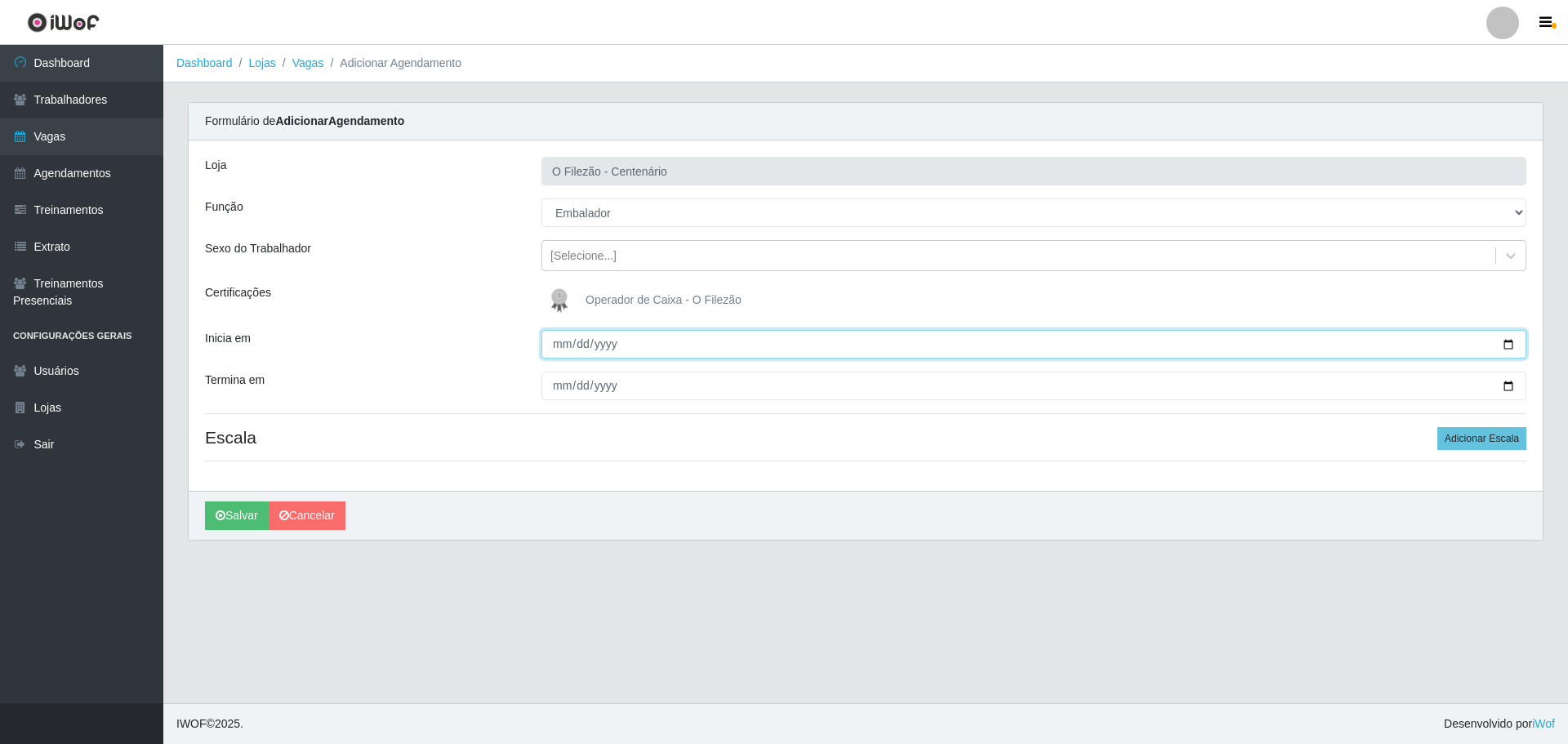
click at [1504, 349] on input "Inicia em" at bounding box center [1034, 344] width 985 height 29
type input "[DATE]"
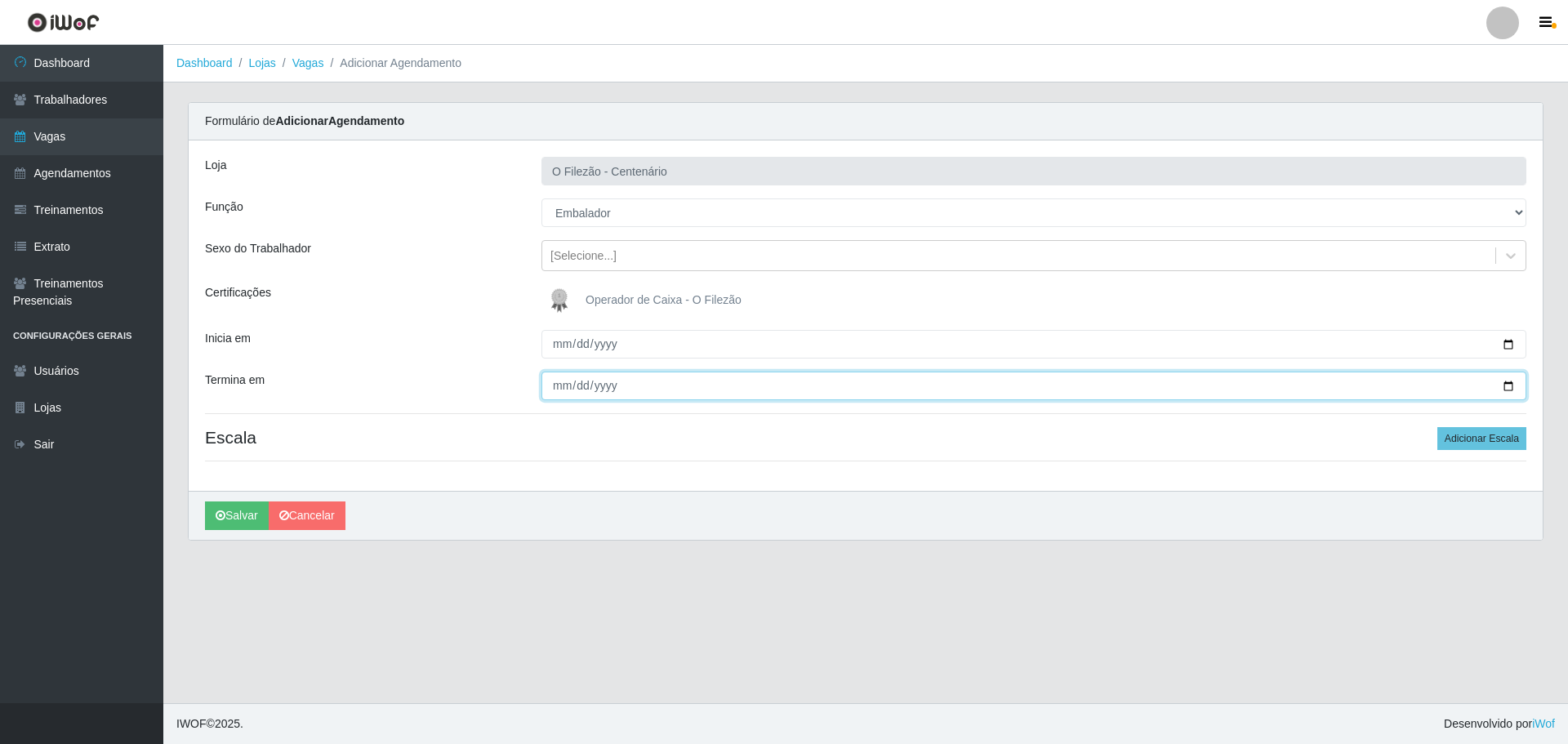
click at [1506, 383] on input "Termina em" at bounding box center [1034, 386] width 985 height 29
type input "[DATE]"
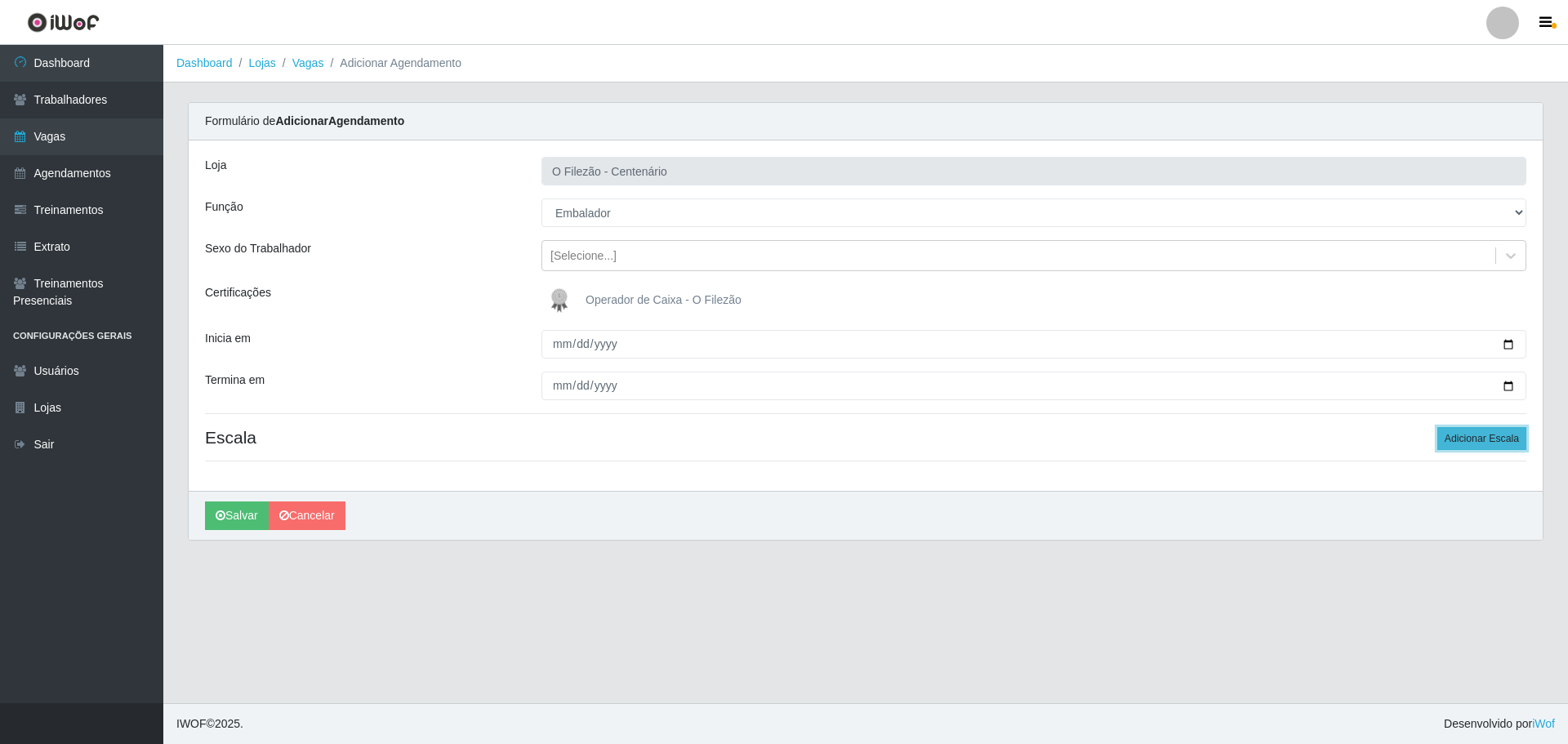
click at [1486, 430] on button "Adicionar Escala" at bounding box center [1481, 438] width 89 height 23
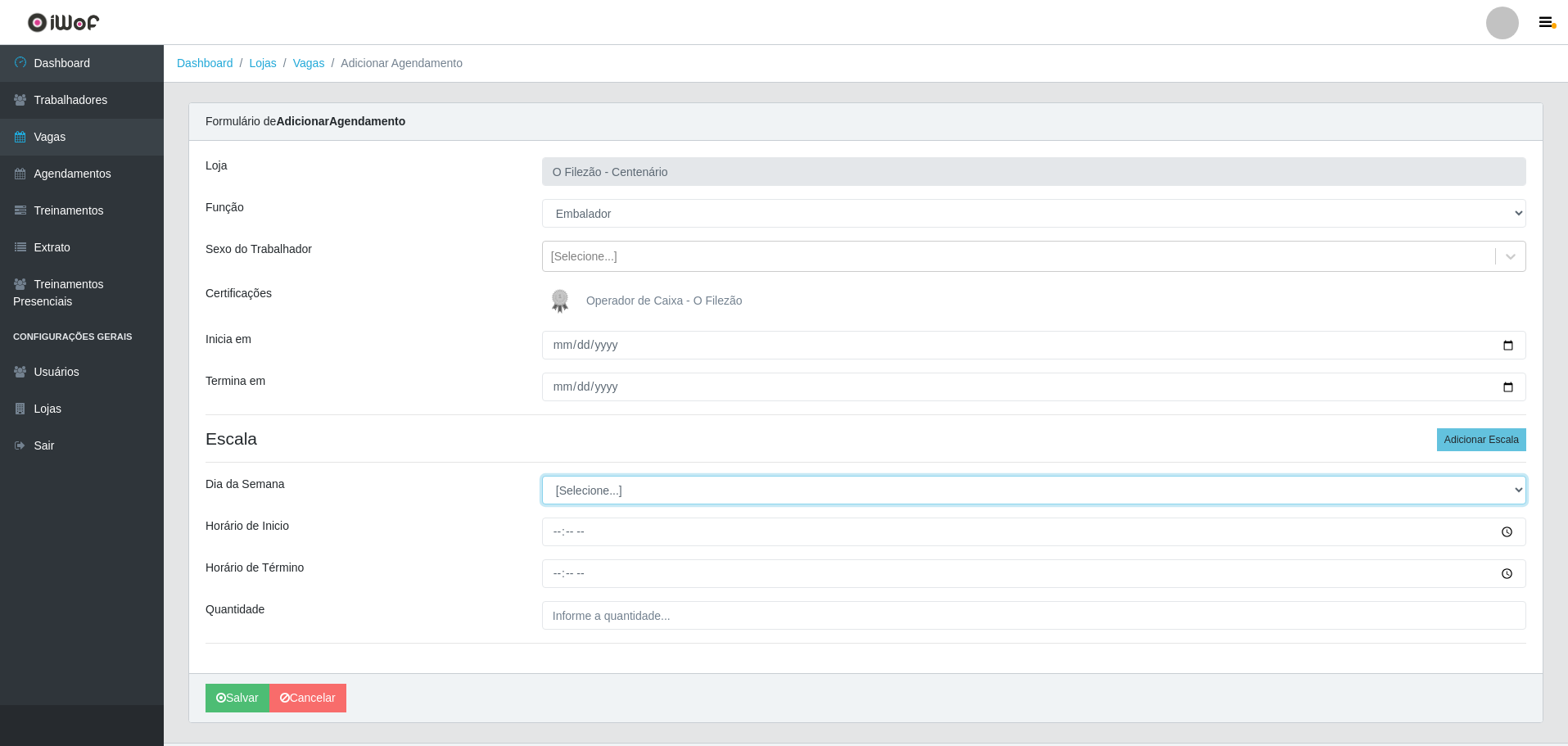
click at [623, 498] on select "[Selecione...] Segunda Terça Quarta Quinta Sexta Sábado Domingo" at bounding box center [1033, 490] width 984 height 29
select select "2"
click at [541, 476] on select "[Selecione...] Segunda Terça Quarta Quinta Sexta Sábado Domingo" at bounding box center [1033, 490] width 984 height 29
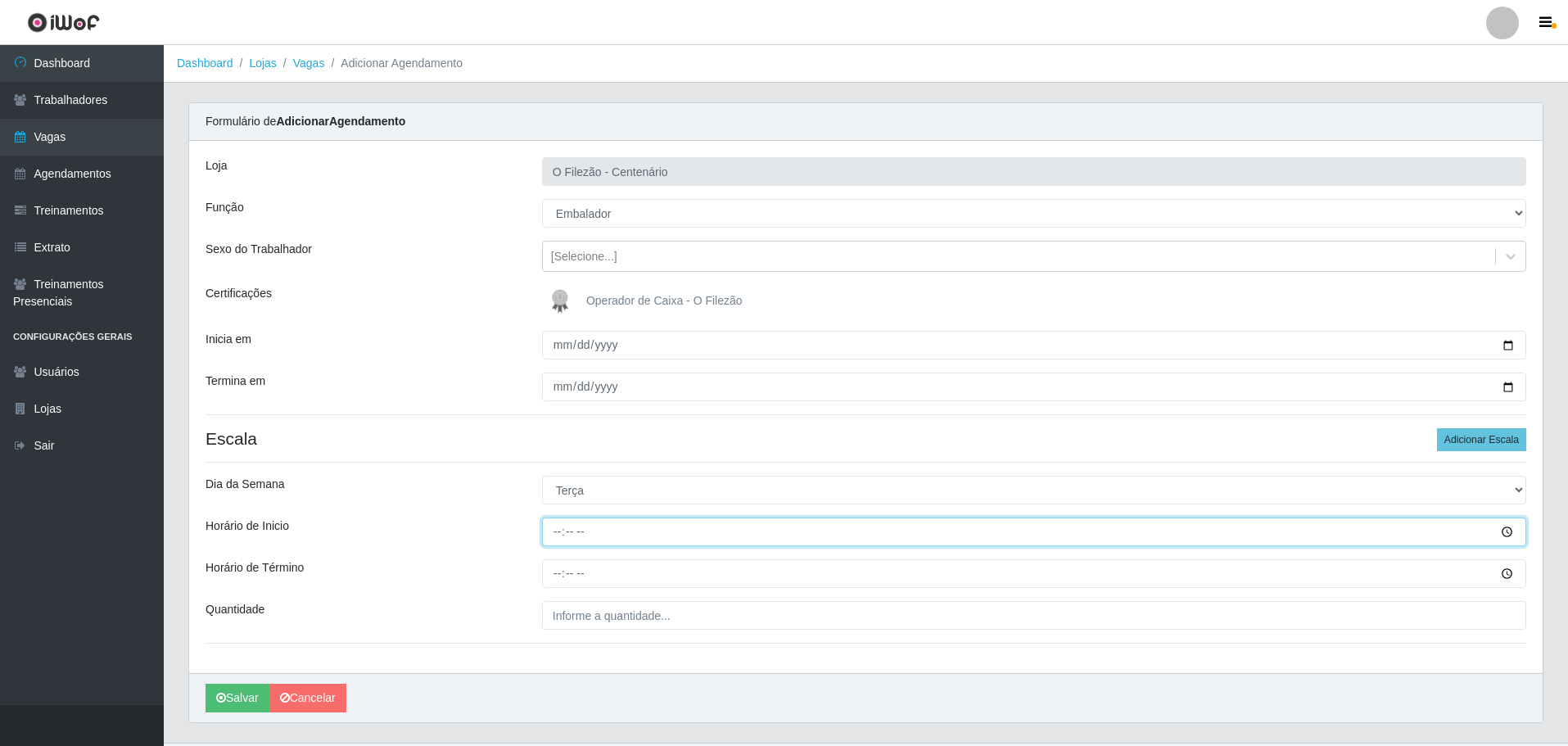
click at [553, 530] on input "Horário de Inicio" at bounding box center [1033, 532] width 984 height 29
type input "16:00"
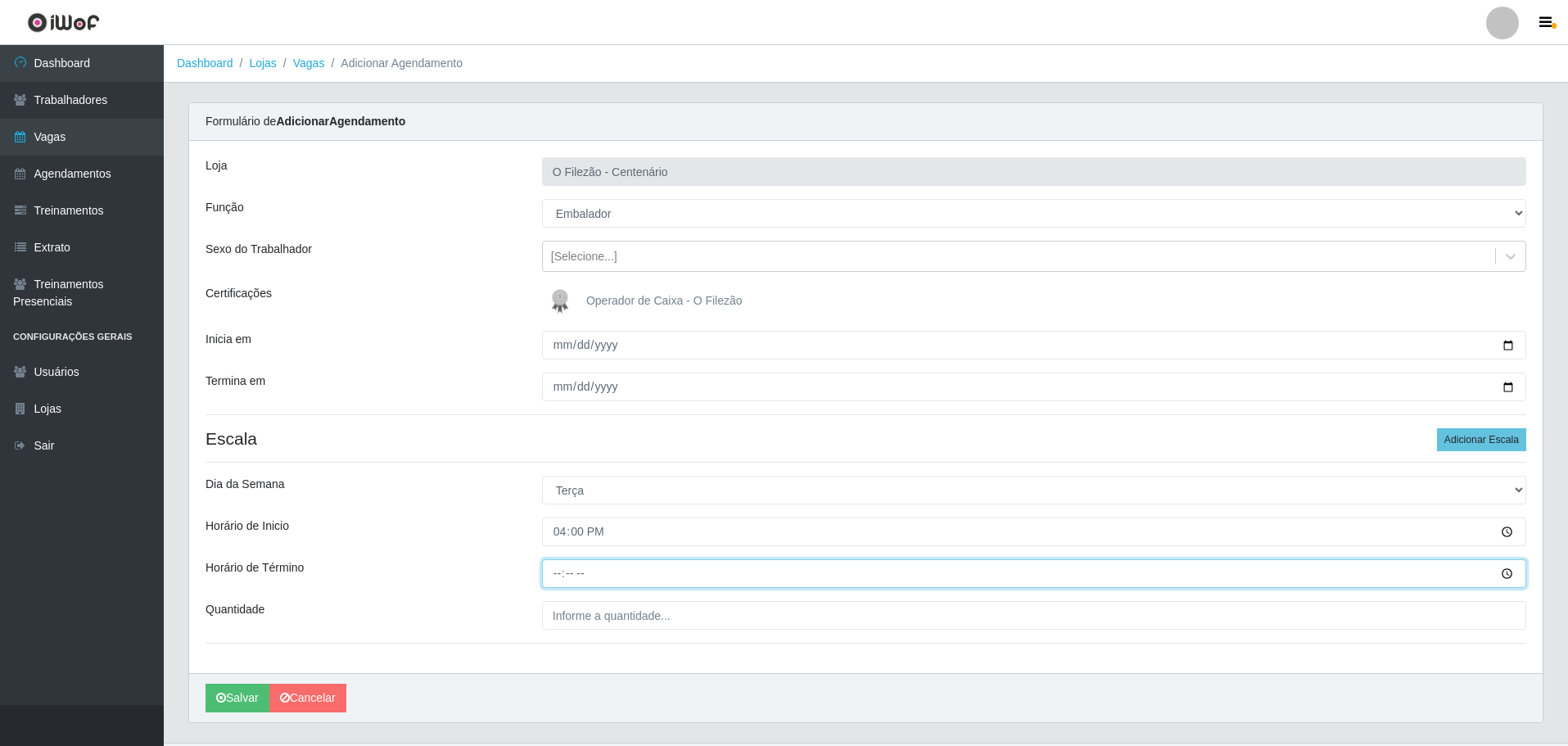
click at [549, 575] on input "Horário de Término" at bounding box center [1033, 573] width 984 height 29
type input "22:00"
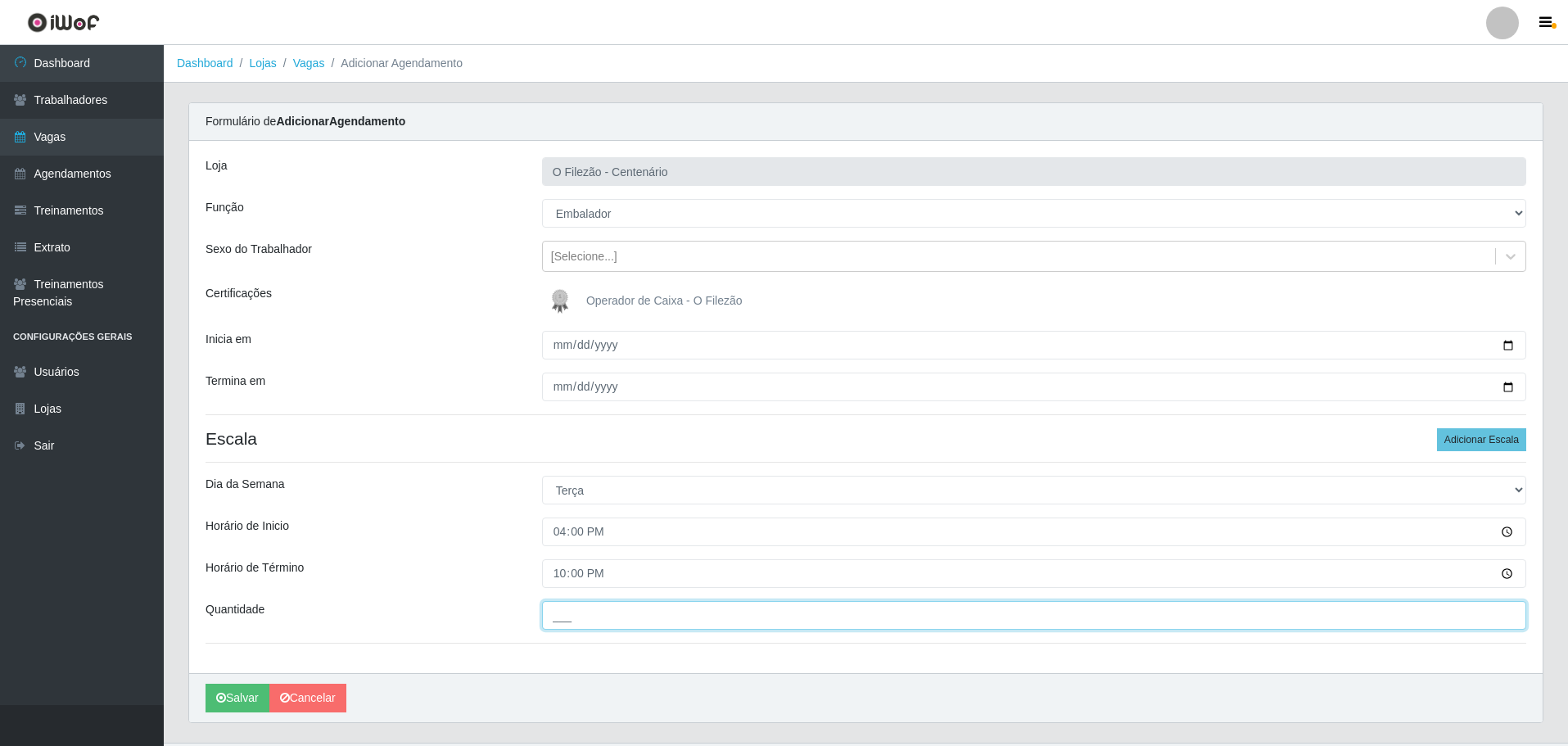
click at [569, 611] on input "___" at bounding box center [1033, 615] width 984 height 29
type input "01_"
click at [492, 520] on div "Horário de Inicio" at bounding box center [361, 532] width 336 height 29
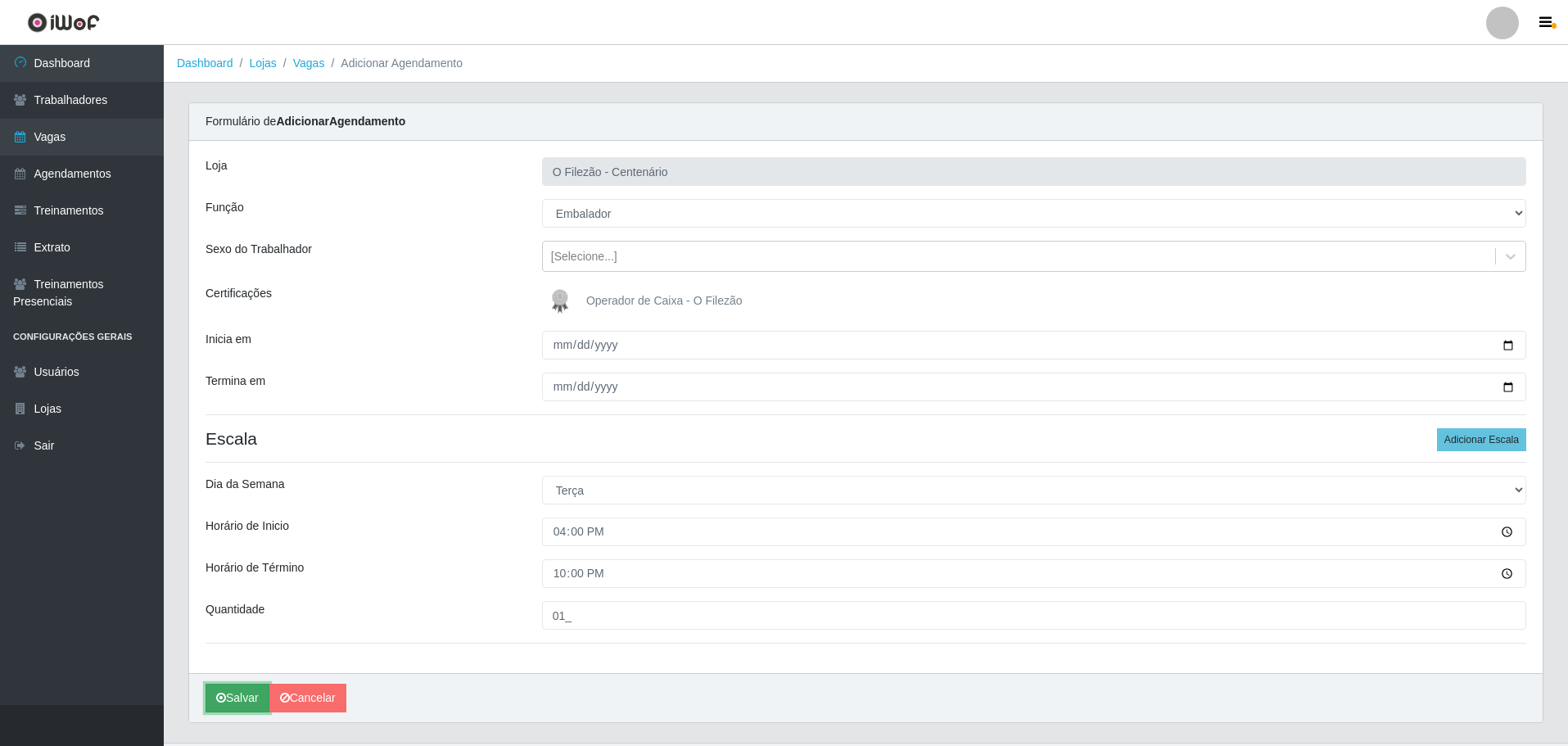
click at [228, 693] on button "Salvar" at bounding box center [237, 698] width 64 height 29
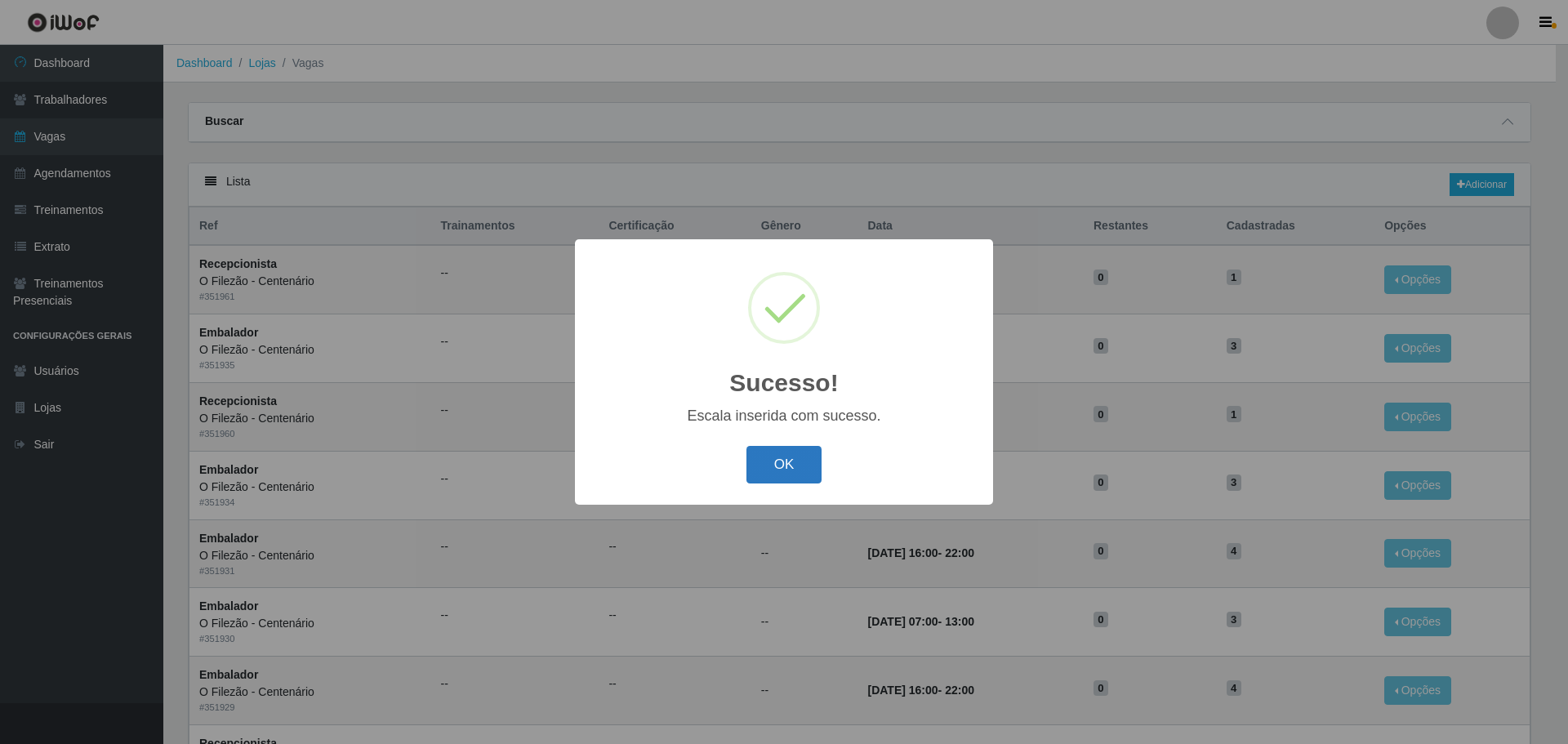
click at [768, 454] on button "OK" at bounding box center [785, 465] width 76 height 38
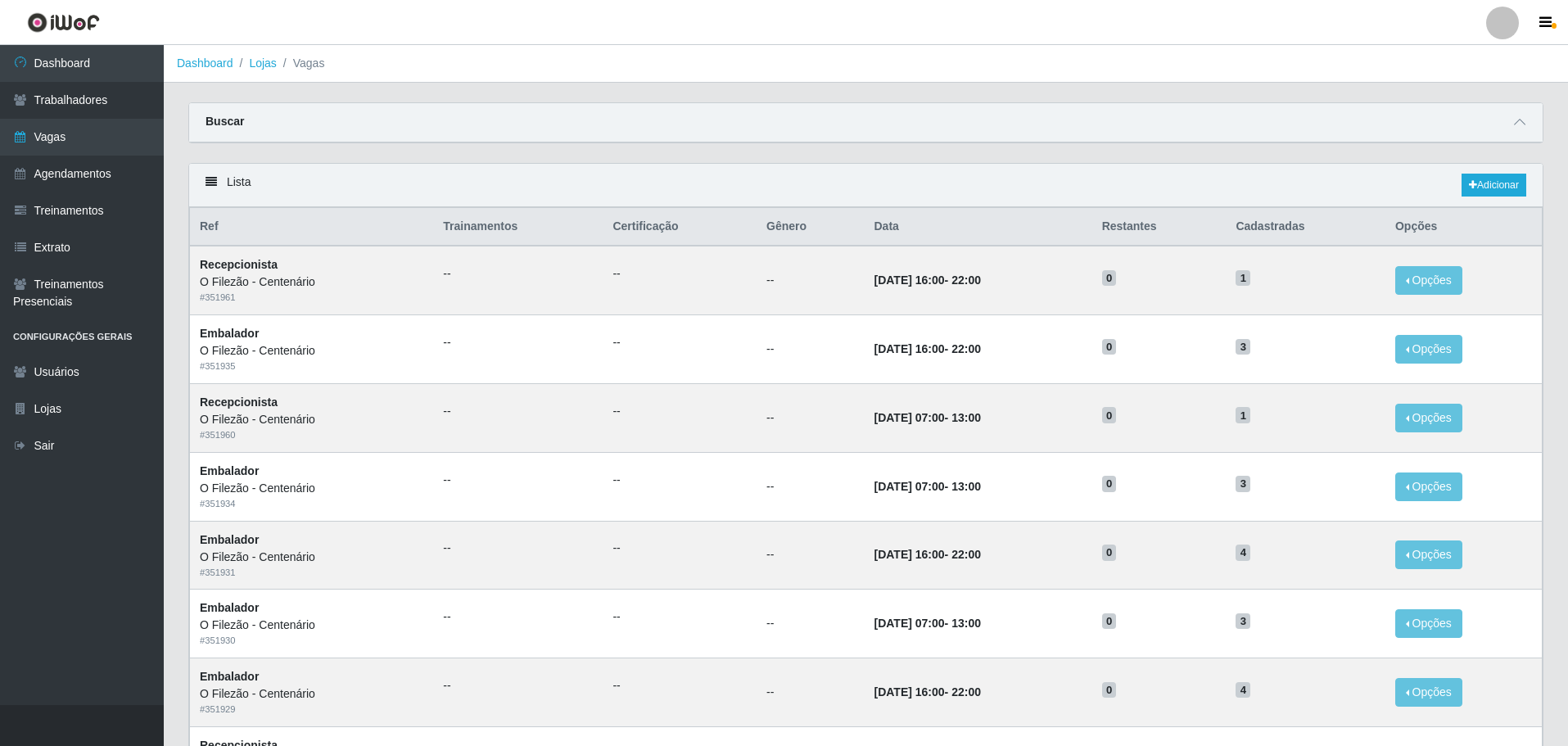
click at [881, 95] on main "Dashboard Lojas Vagas Carregando... Buscar Início em Término em Função [Selecio…" at bounding box center [865, 695] width 1404 height 1301
click at [110, 67] on link "Dashboard" at bounding box center [81, 63] width 163 height 37
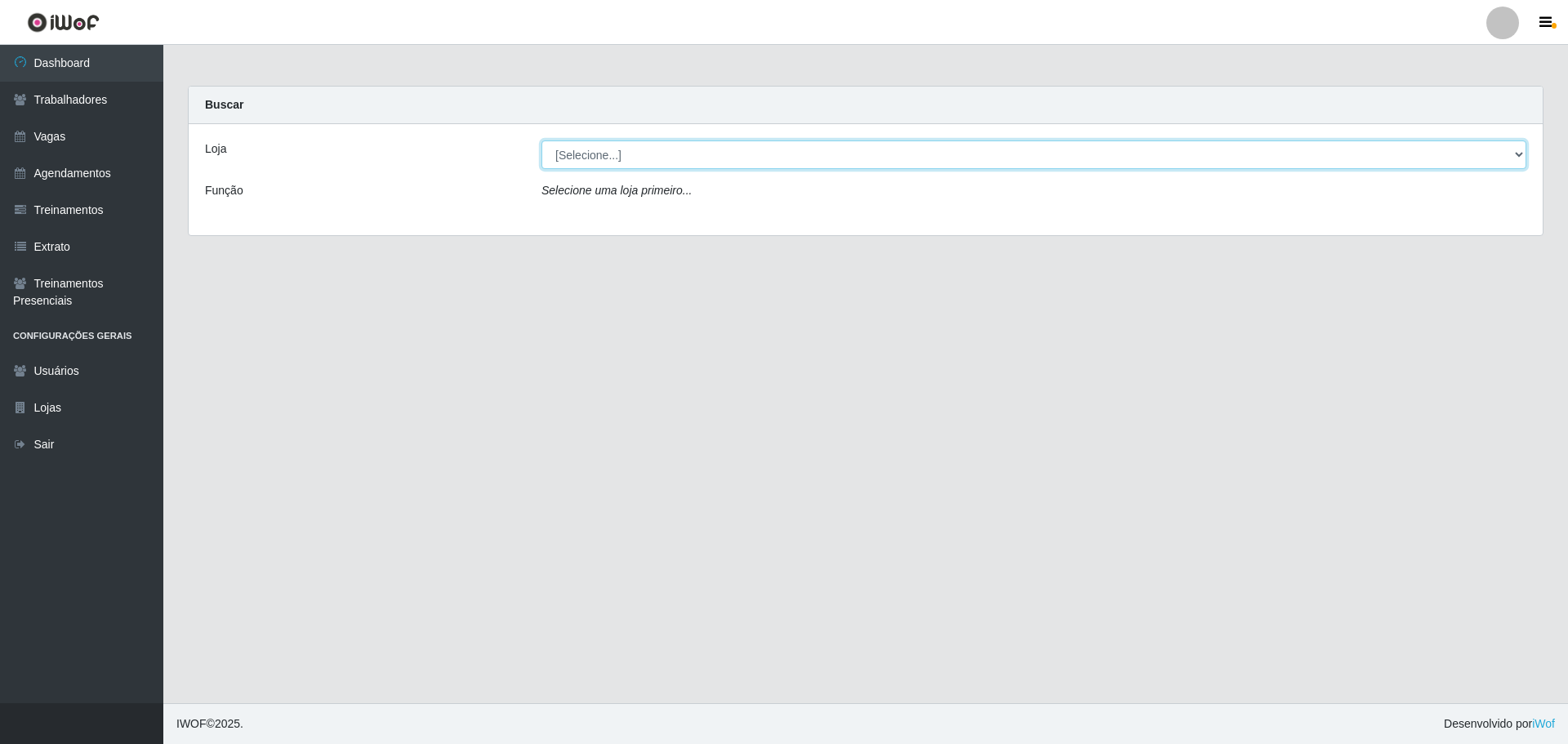
click at [673, 157] on select "[Selecione...] Minimercado Filezão O Filezão - Centenário" at bounding box center [1034, 154] width 985 height 29
select select "203"
click at [541, 140] on select "[Selecione...] Minimercado Filezão O Filezão - Centenário" at bounding box center [1034, 154] width 985 height 29
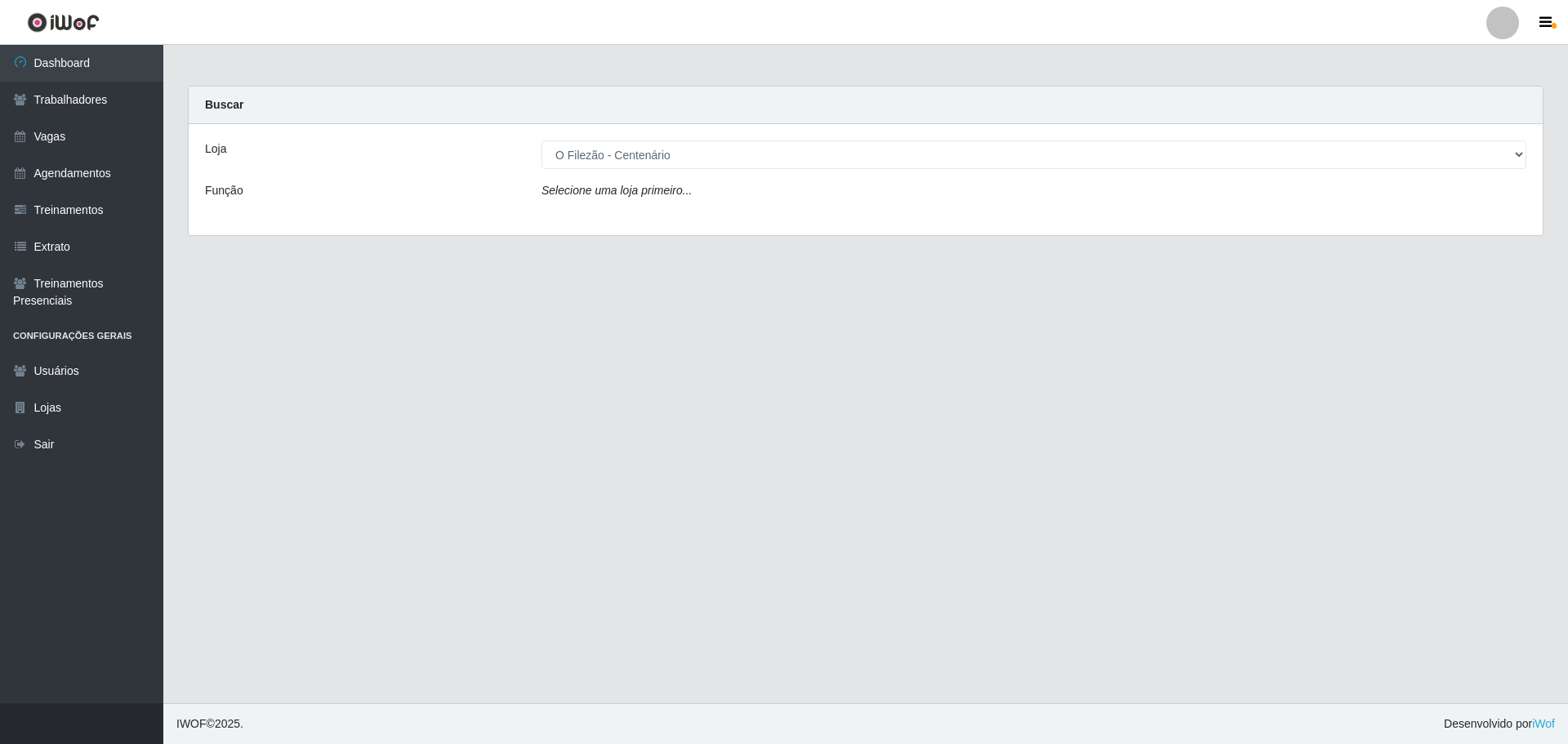
click at [657, 221] on div "Loja [Selecione...] Minimercado Filezão O Filezão - Centenário Função Selecione…" at bounding box center [865, 179] width 1354 height 111
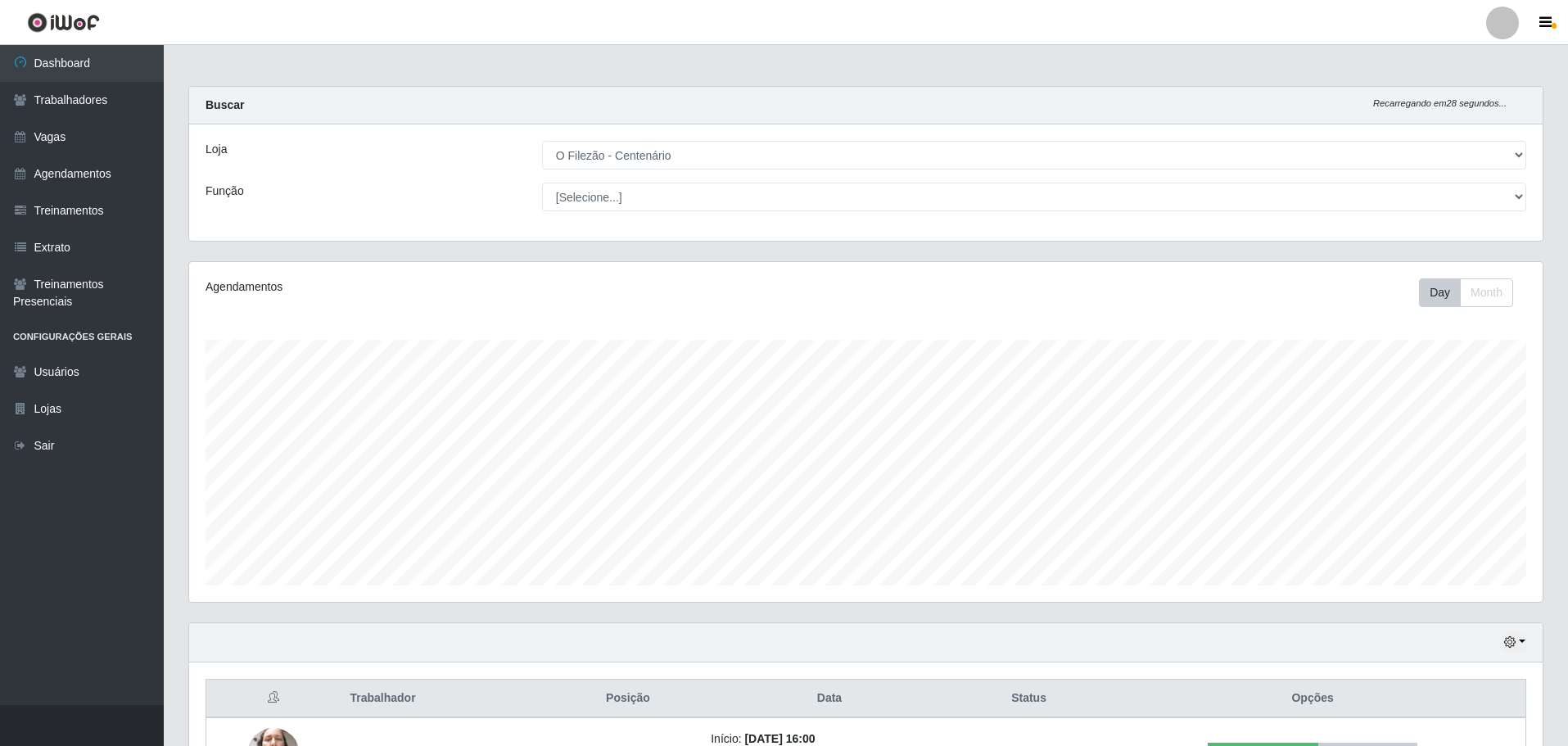
scroll to position [123, 0]
